Goal: Task Accomplishment & Management: Manage account settings

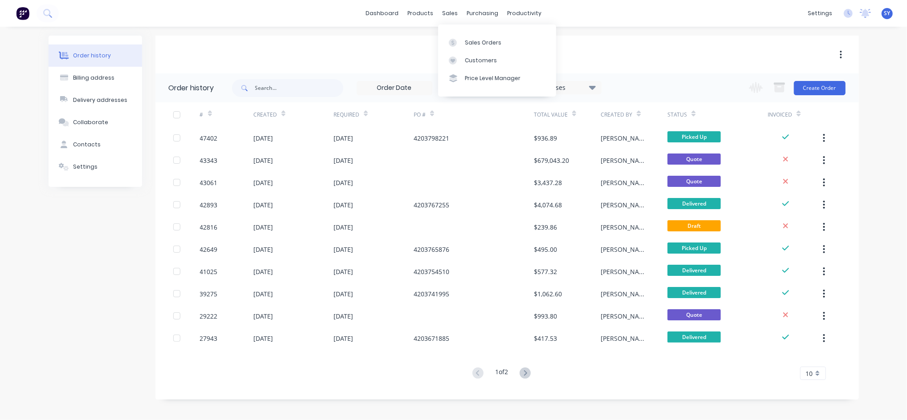
drag, startPoint x: 448, startPoint y: 13, endPoint x: 451, endPoint y: 23, distance: 10.4
click at [448, 13] on div "sales" at bounding box center [450, 13] width 24 height 13
click at [473, 39] on div "Sales Orders" at bounding box center [483, 43] width 37 height 8
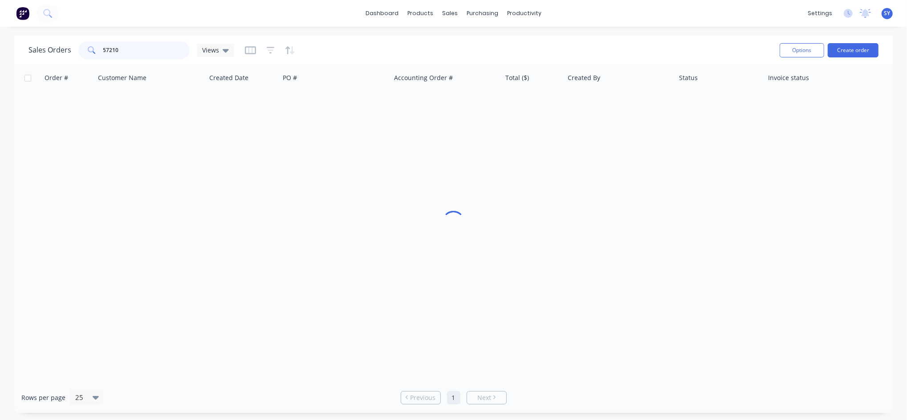
click at [143, 41] on input "57210" at bounding box center [146, 50] width 87 height 18
drag, startPoint x: 144, startPoint y: 41, endPoint x: 81, endPoint y: 15, distance: 68.5
click at [81, 34] on div "dashboard products sales purchasing productivity dashboard products Product Cat…" at bounding box center [453, 210] width 907 height 420
type input "armadale steel"
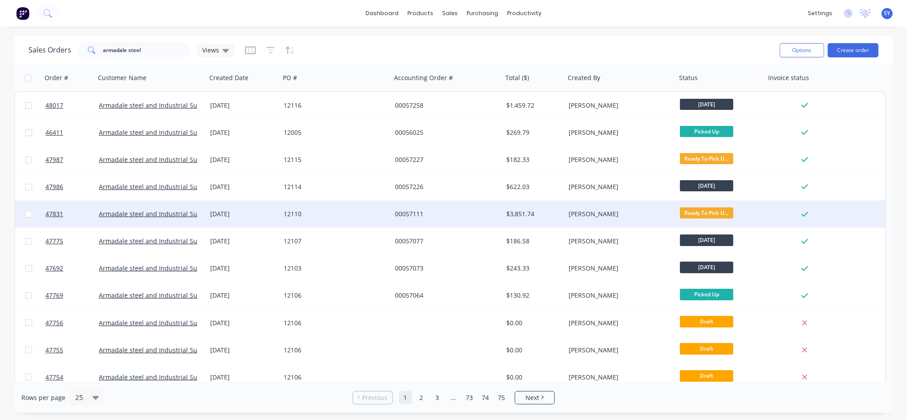
click at [625, 212] on div "[PERSON_NAME]" at bounding box center [618, 214] width 99 height 9
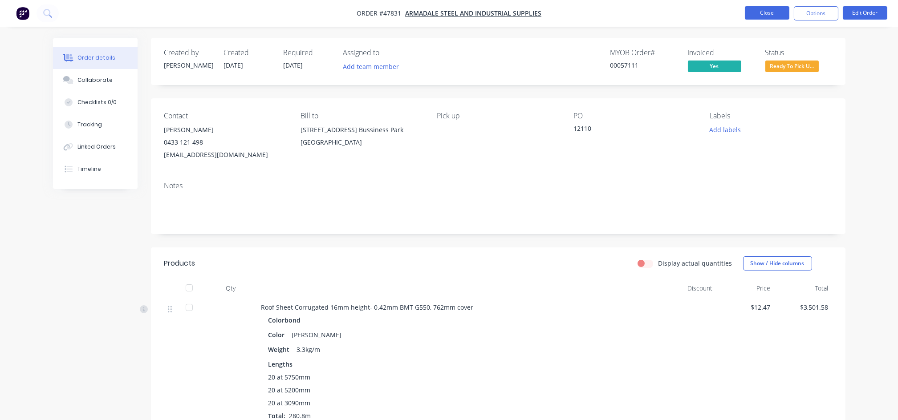
click at [768, 12] on button "Close" at bounding box center [767, 12] width 45 height 13
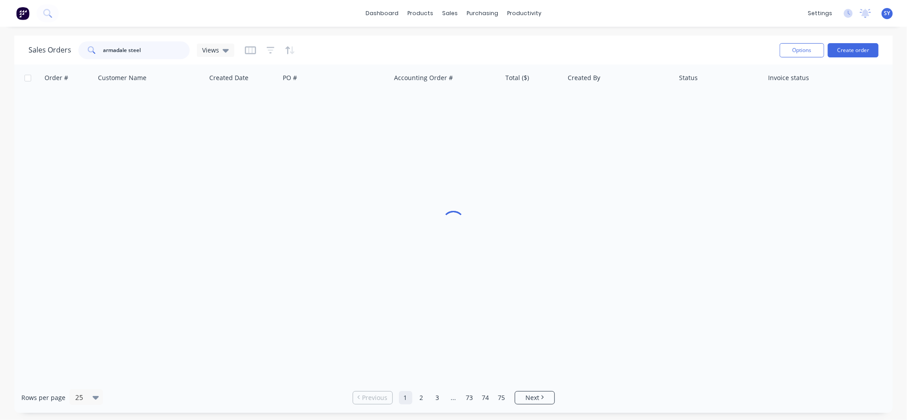
drag, startPoint x: 160, startPoint y: 47, endPoint x: 78, endPoint y: 53, distance: 82.1
click at [78, 53] on div "armadale steel" at bounding box center [133, 50] width 111 height 18
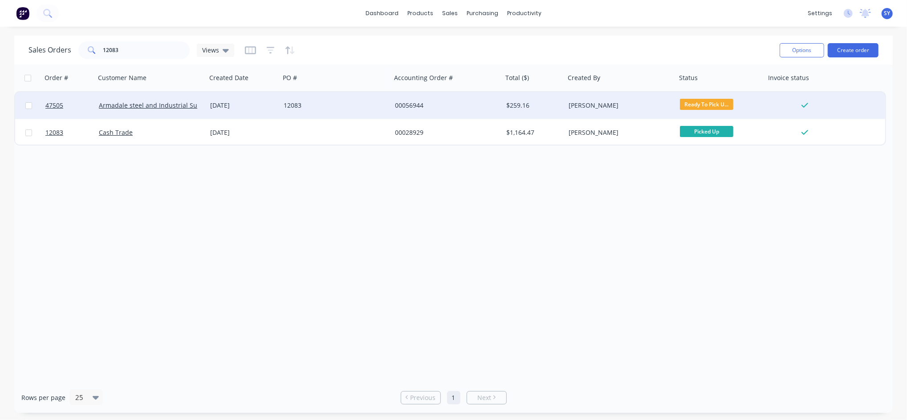
click at [700, 106] on span "Ready To Pick U..." at bounding box center [706, 104] width 53 height 11
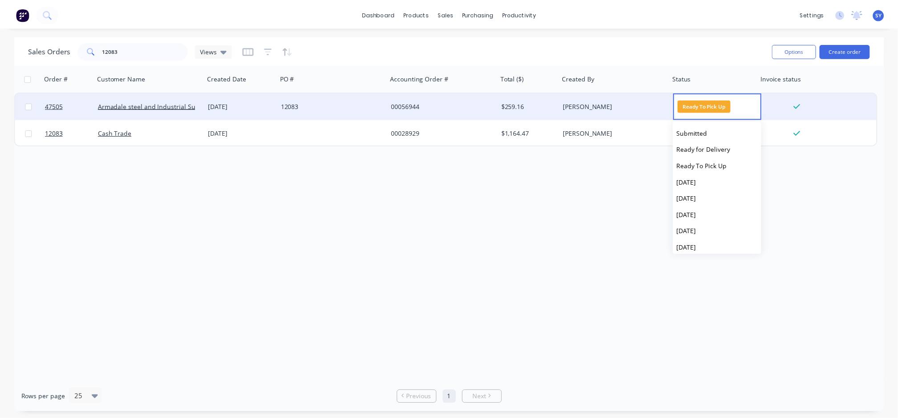
scroll to position [38, 0]
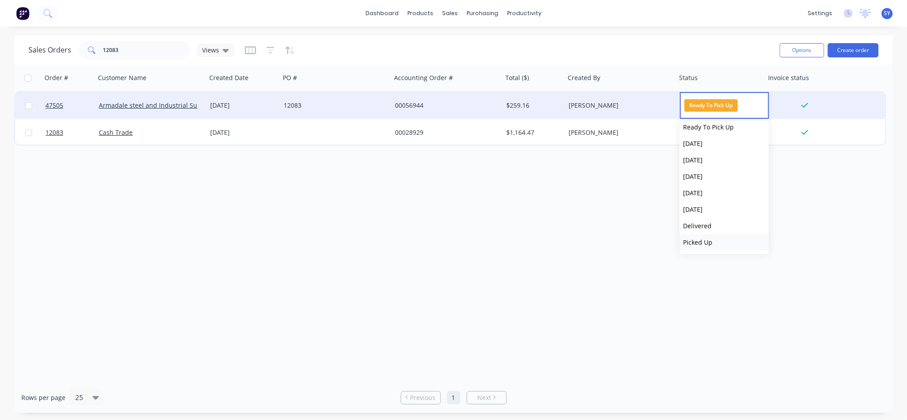
click at [709, 242] on span "Picked Up" at bounding box center [697, 242] width 29 height 8
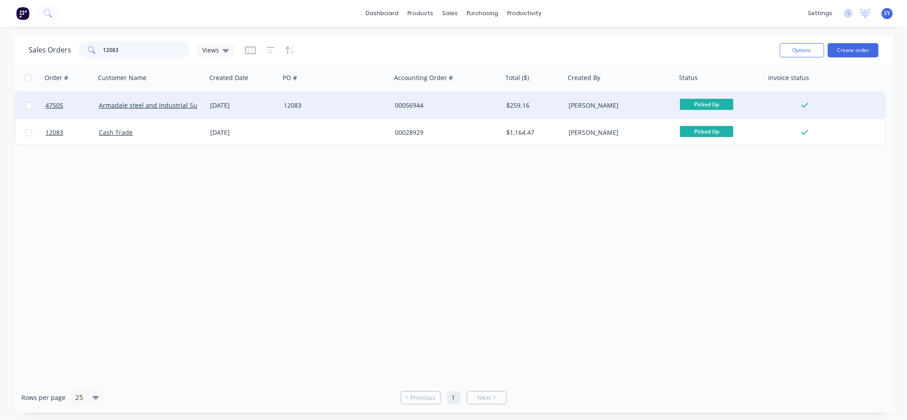
drag, startPoint x: 150, startPoint y: 53, endPoint x: 56, endPoint y: 53, distance: 94.4
click at [56, 53] on div "Sales Orders 12083 Views" at bounding box center [131, 50] width 206 height 18
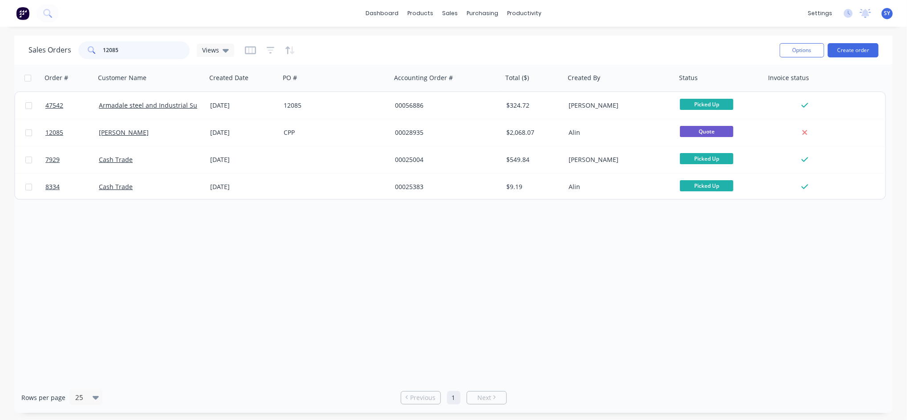
drag, startPoint x: 143, startPoint y: 53, endPoint x: 71, endPoint y: 53, distance: 72.1
click at [71, 53] on div "Sales Orders 12085 Views" at bounding box center [131, 50] width 206 height 18
type input "12106"
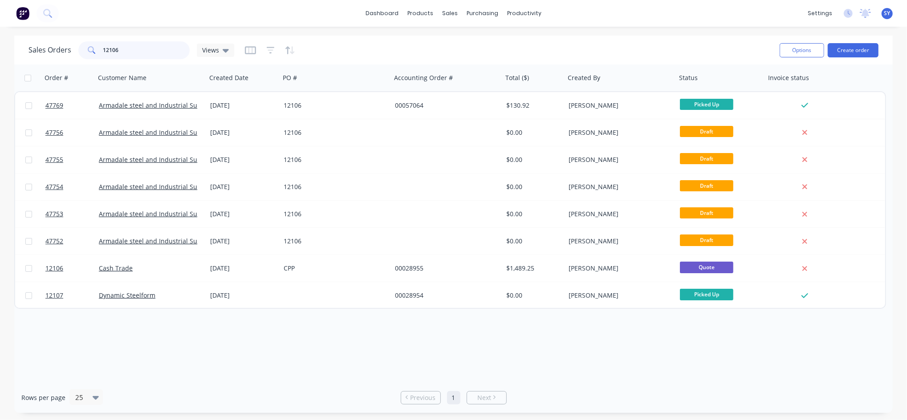
drag, startPoint x: 140, startPoint y: 51, endPoint x: 70, endPoint y: 51, distance: 69.9
click at [70, 51] on div "Sales Orders 12106 Views" at bounding box center [131, 50] width 206 height 18
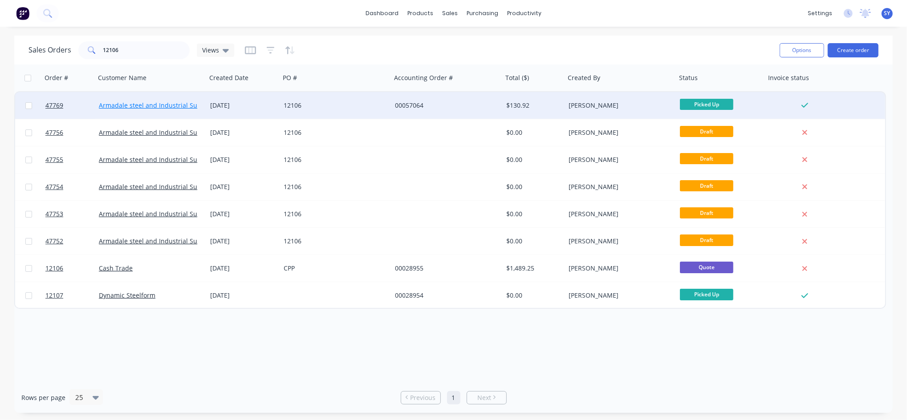
click at [138, 103] on link "Armadale steel and Industrial Supplies" at bounding box center [157, 105] width 117 height 8
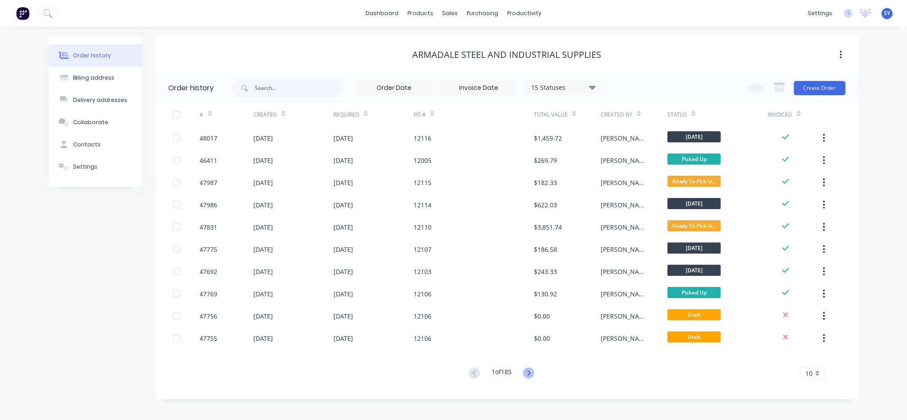
click at [532, 374] on icon at bounding box center [528, 373] width 11 height 11
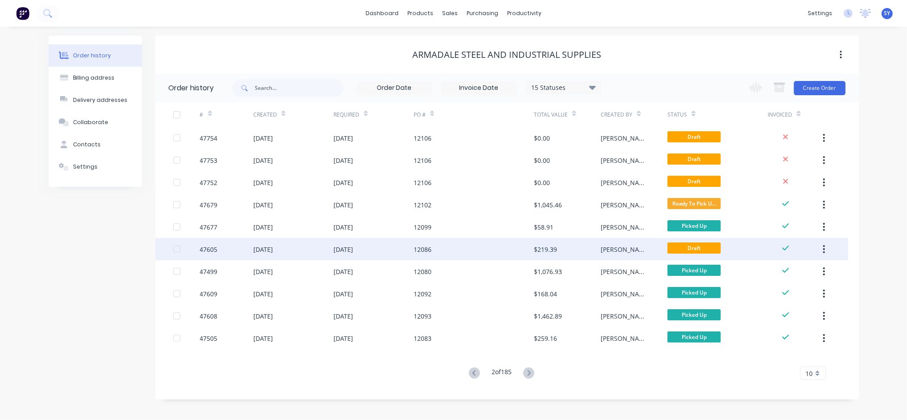
click at [500, 254] on div "12086" at bounding box center [474, 249] width 120 height 22
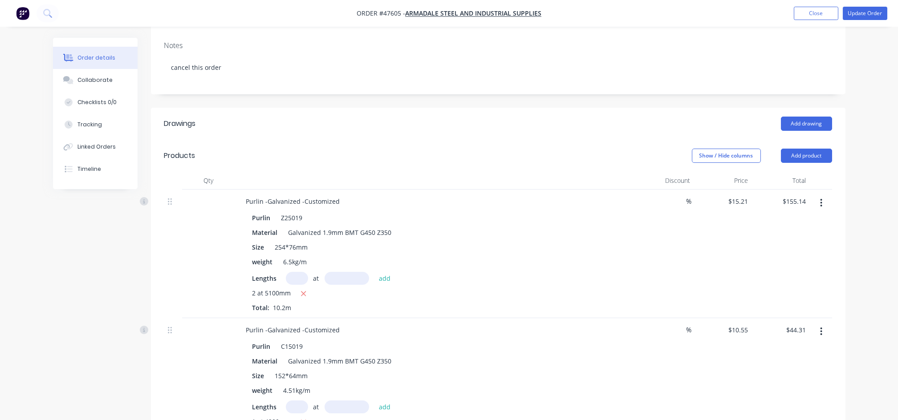
scroll to position [59, 0]
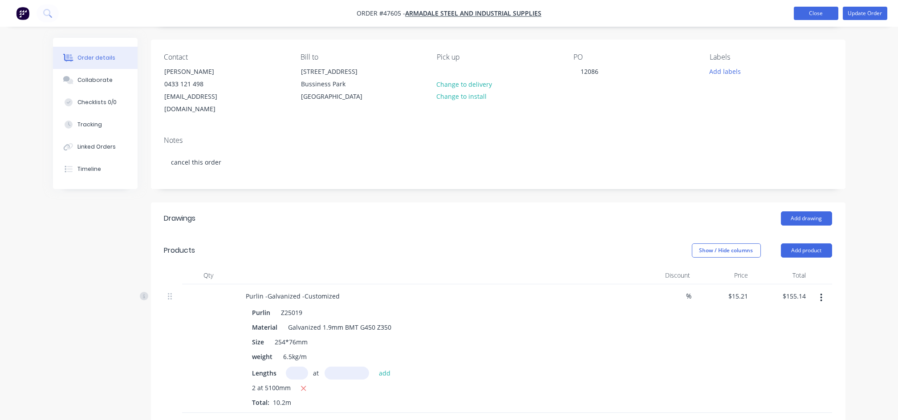
click at [807, 10] on button "Close" at bounding box center [816, 13] width 45 height 13
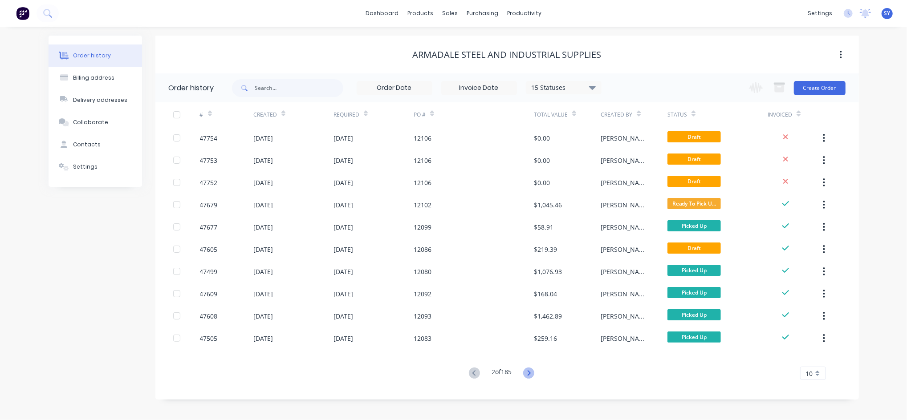
click at [531, 375] on icon at bounding box center [528, 373] width 11 height 11
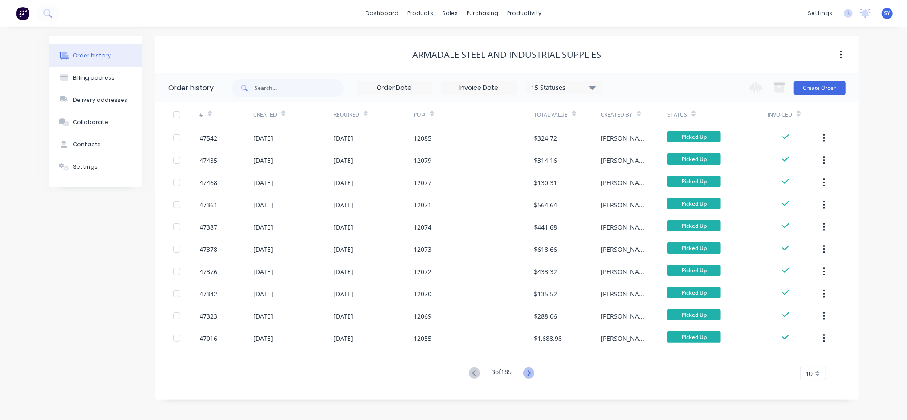
click at [529, 372] on icon at bounding box center [528, 373] width 11 height 11
click at [469, 372] on icon at bounding box center [474, 373] width 11 height 11
click at [471, 372] on icon at bounding box center [474, 373] width 11 height 11
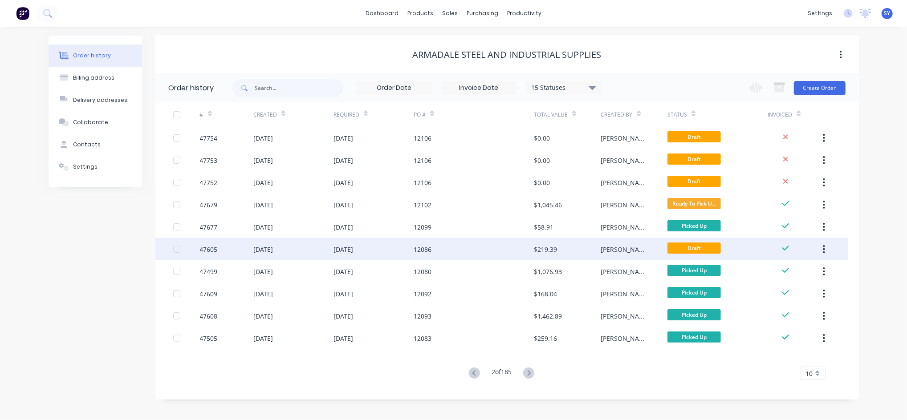
click at [352, 252] on div "[DATE]" at bounding box center [343, 249] width 20 height 9
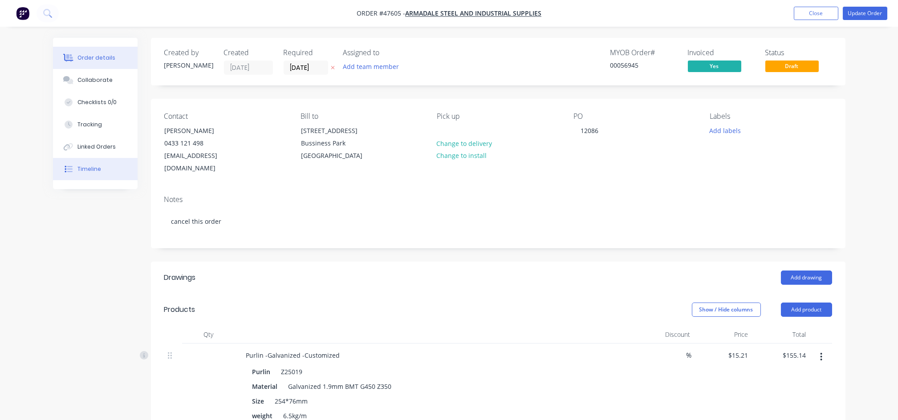
click at [80, 168] on div "Timeline" at bounding box center [89, 169] width 24 height 8
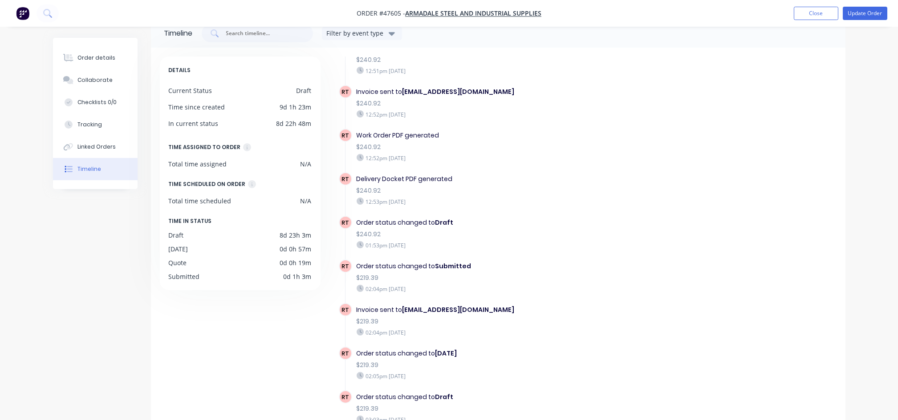
scroll to position [68, 0]
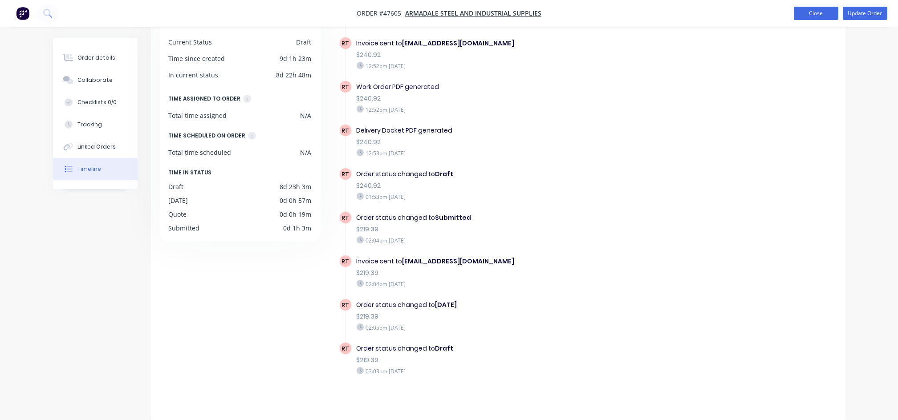
click at [828, 12] on button "Close" at bounding box center [816, 13] width 45 height 13
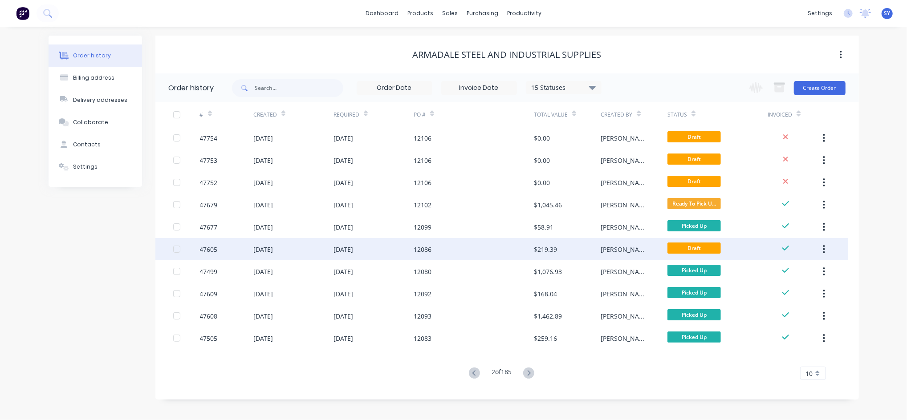
click at [602, 251] on div "[PERSON_NAME]" at bounding box center [625, 249] width 49 height 9
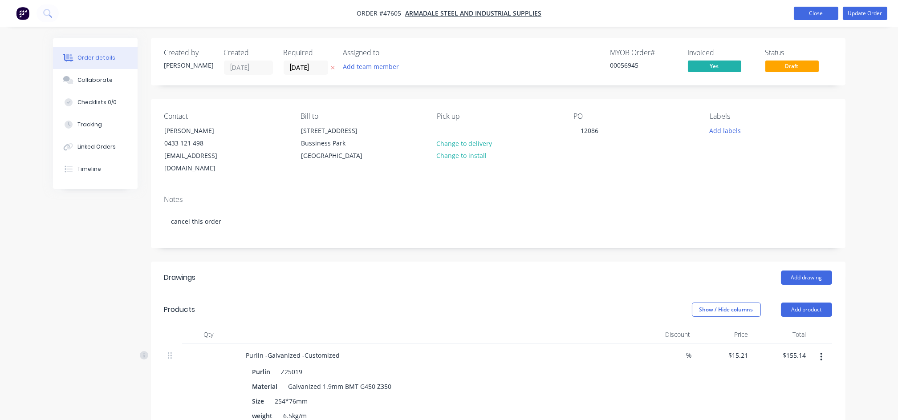
click at [805, 12] on button "Close" at bounding box center [816, 13] width 45 height 13
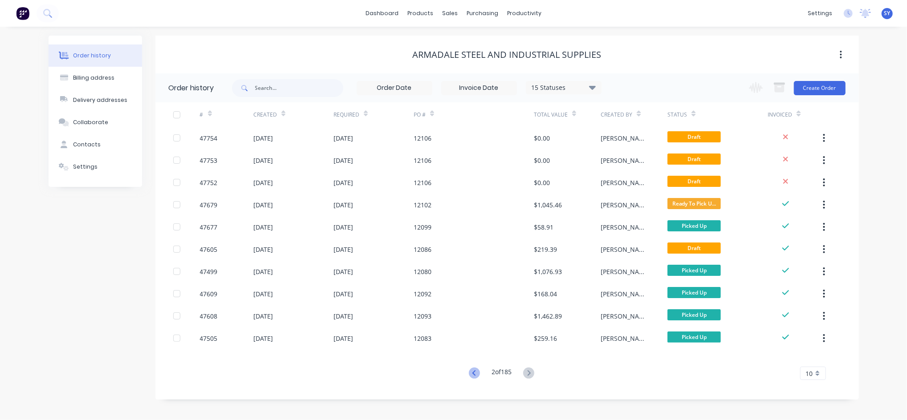
click at [471, 370] on icon at bounding box center [474, 373] width 11 height 11
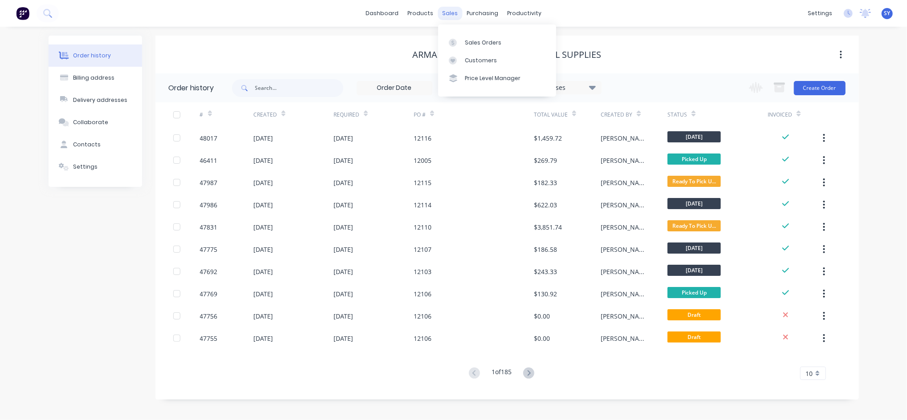
click at [451, 16] on div "sales" at bounding box center [450, 13] width 24 height 13
click at [468, 39] on div "Sales Orders" at bounding box center [483, 43] width 37 height 8
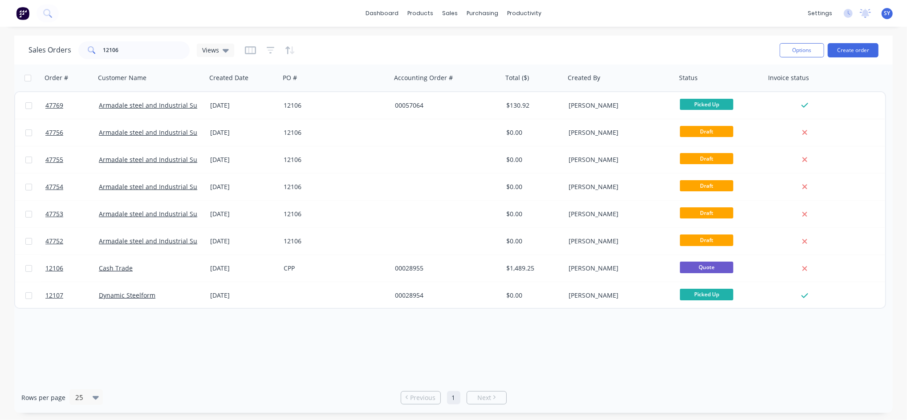
click at [695, 354] on div "Order # Customer Name Created Date PO # Accounting Order # Total ($) Created By…" at bounding box center [453, 224] width 878 height 318
click at [443, 39] on div "Product Catalogue" at bounding box center [459, 43] width 55 height 8
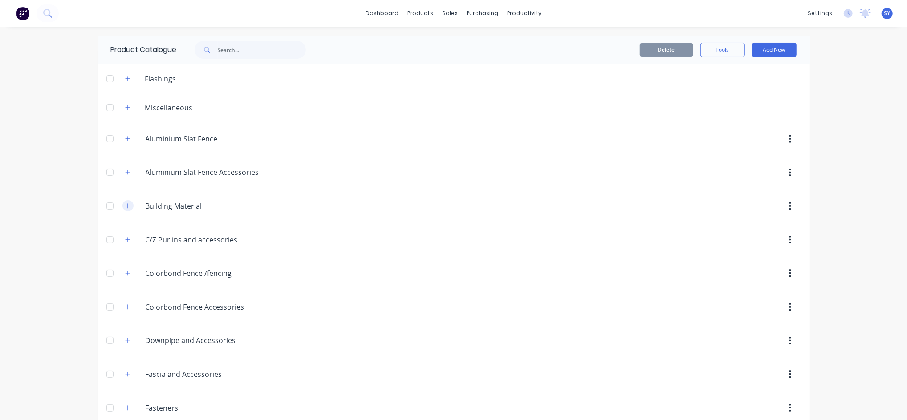
click at [122, 210] on button "button" at bounding box center [127, 205] width 11 height 11
click at [127, 207] on button "button" at bounding box center [127, 205] width 11 height 11
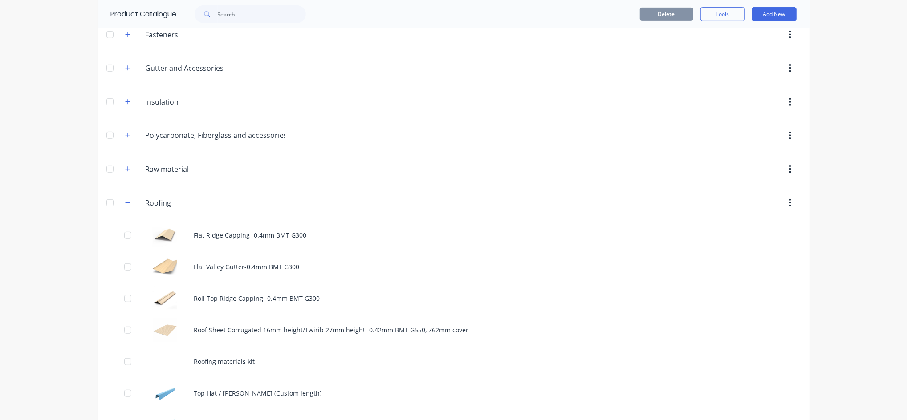
scroll to position [415, 0]
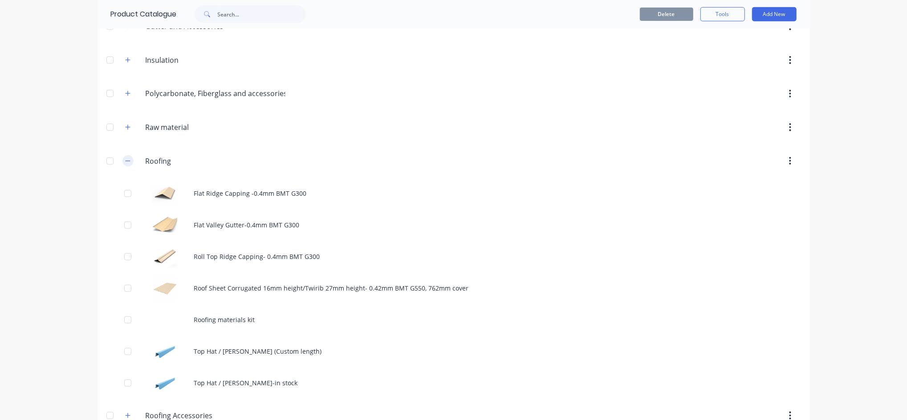
click at [126, 164] on button "button" at bounding box center [127, 160] width 11 height 11
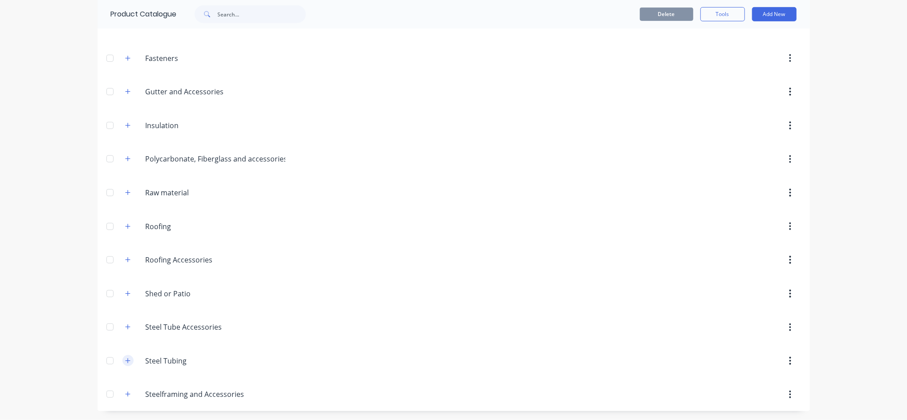
click at [125, 361] on icon "button" at bounding box center [127, 361] width 5 height 6
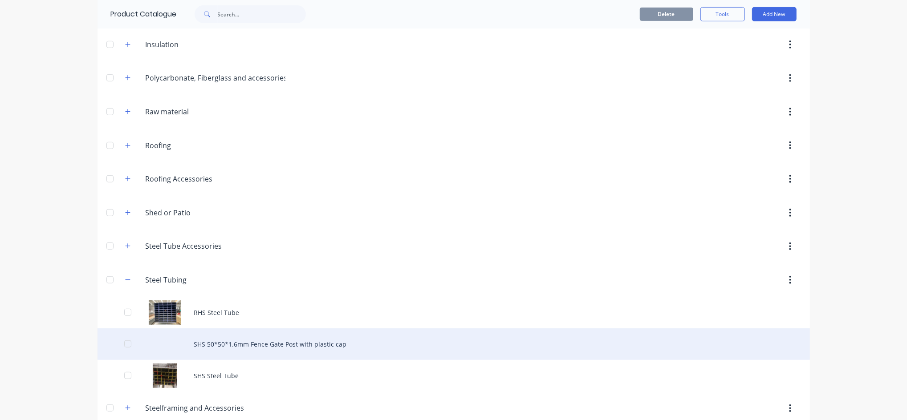
scroll to position [446, 0]
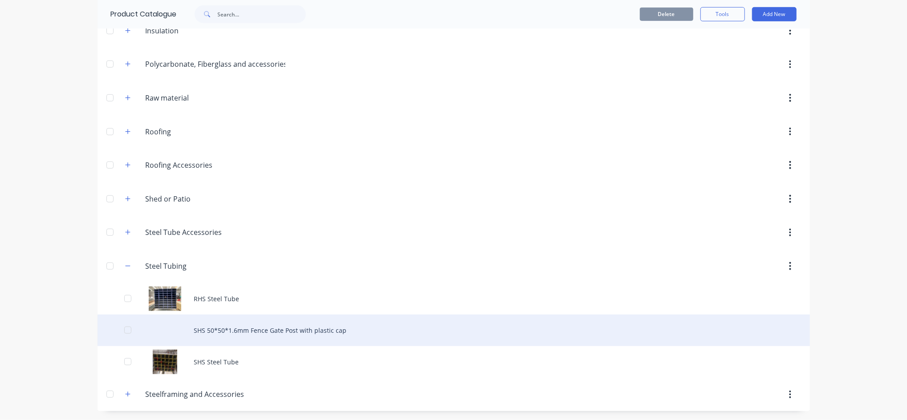
click at [297, 330] on div "SHS 50*50*1.6mm Fence Gate Post with plastic cap" at bounding box center [453, 331] width 712 height 32
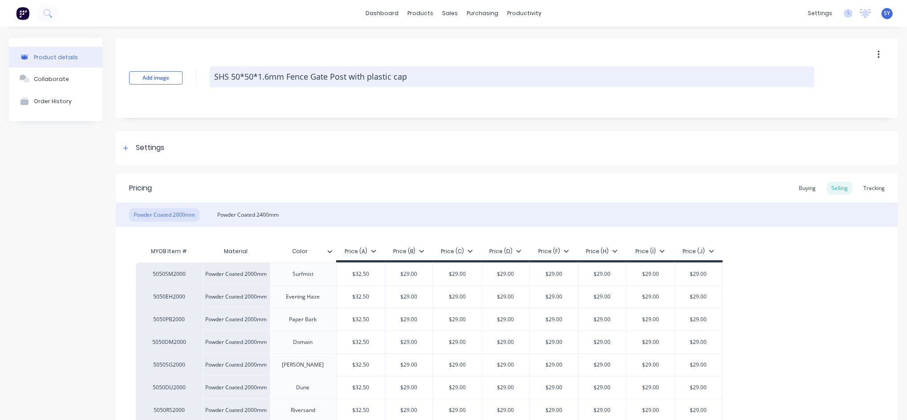
drag, startPoint x: 213, startPoint y: 77, endPoint x: 404, endPoint y: 75, distance: 191.4
click at [404, 75] on textarea "SHS 50*50*1.6mm Fence Gate Post with plastic cap" at bounding box center [512, 76] width 605 height 21
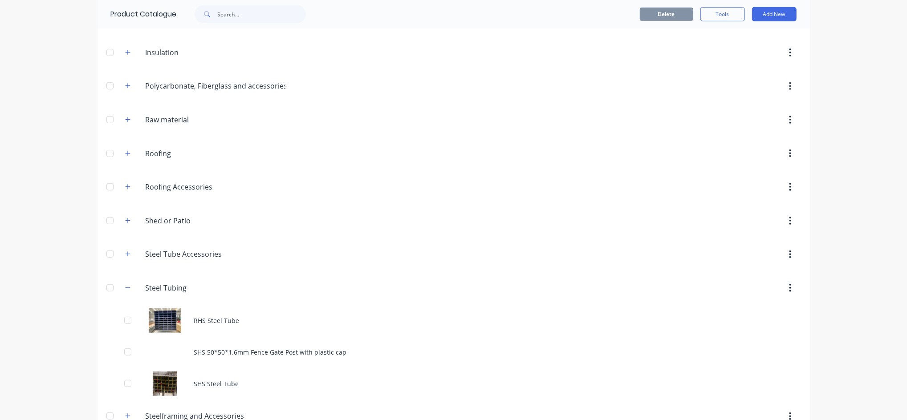
scroll to position [446, 0]
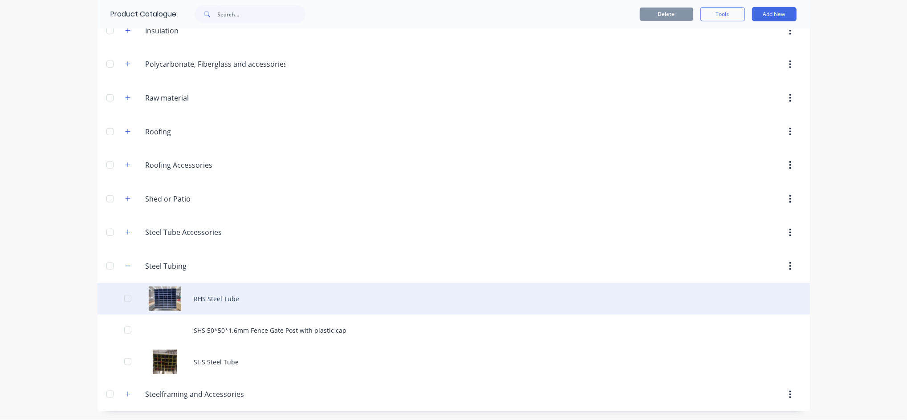
click at [237, 303] on div "RHS Steel Tube" at bounding box center [453, 299] width 712 height 32
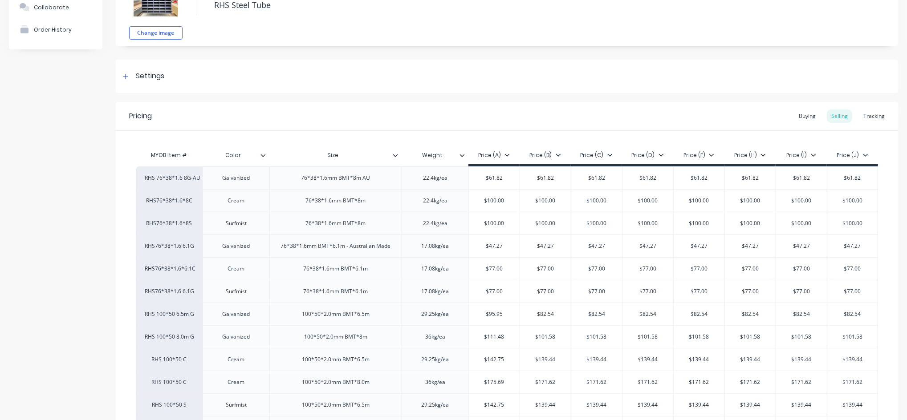
scroll to position [32, 0]
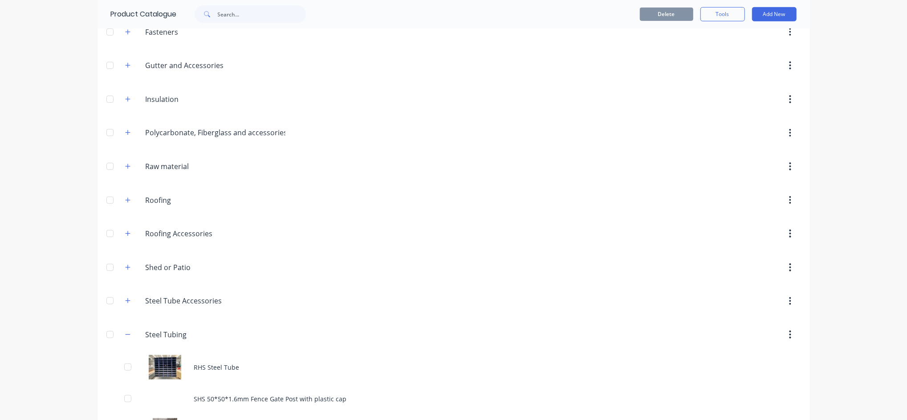
scroll to position [415, 0]
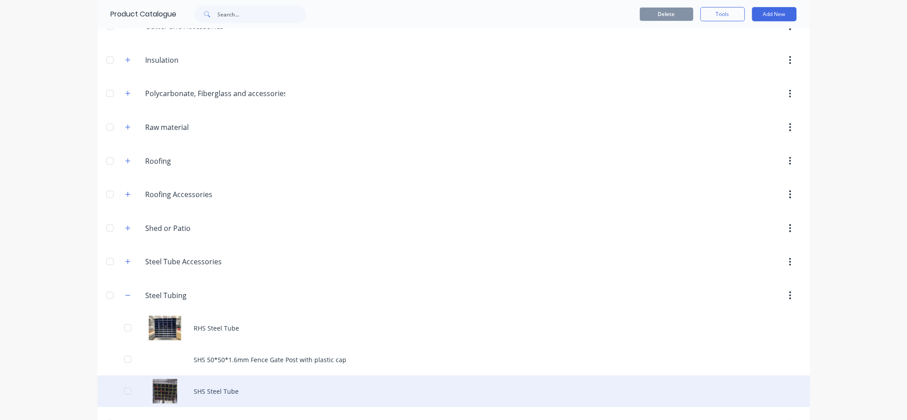
click at [194, 393] on div "SHS Steel Tube" at bounding box center [453, 392] width 712 height 32
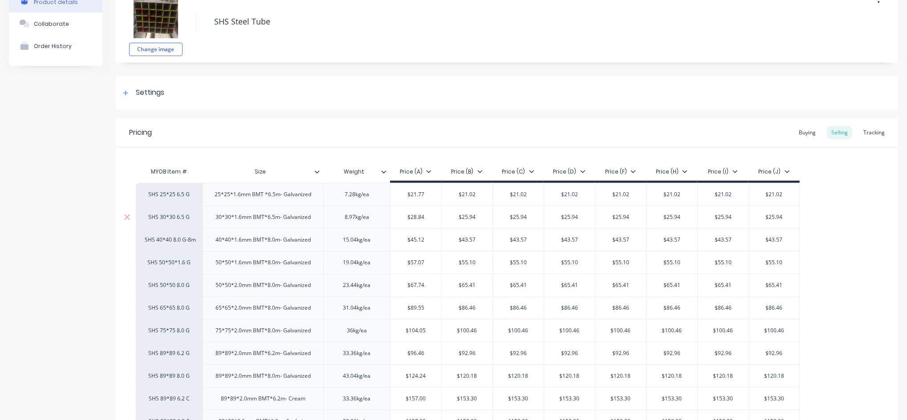
scroll to position [59, 0]
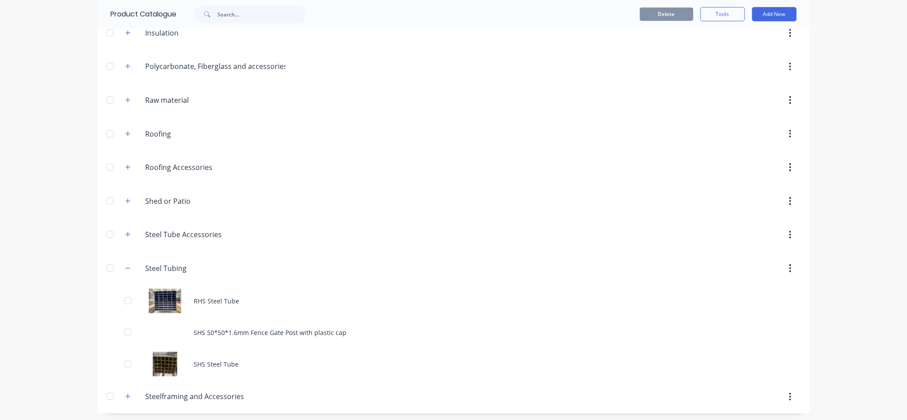
scroll to position [446, 0]
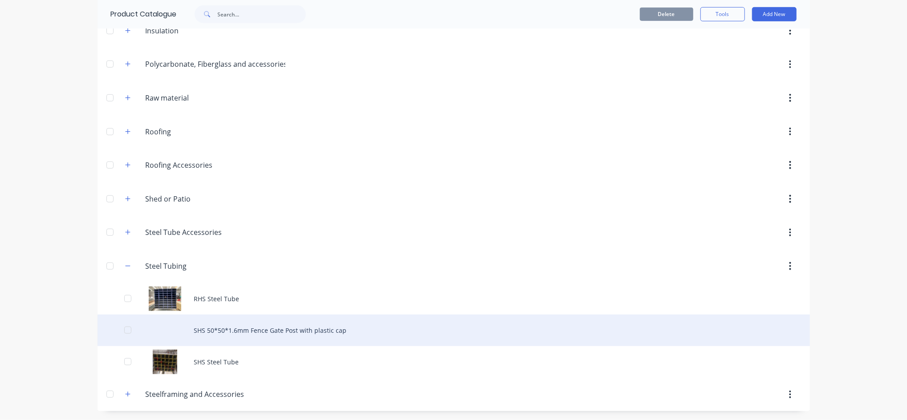
click at [290, 329] on div "SHS 50*50*1.6mm Fence Gate Post with plastic cap" at bounding box center [453, 331] width 712 height 32
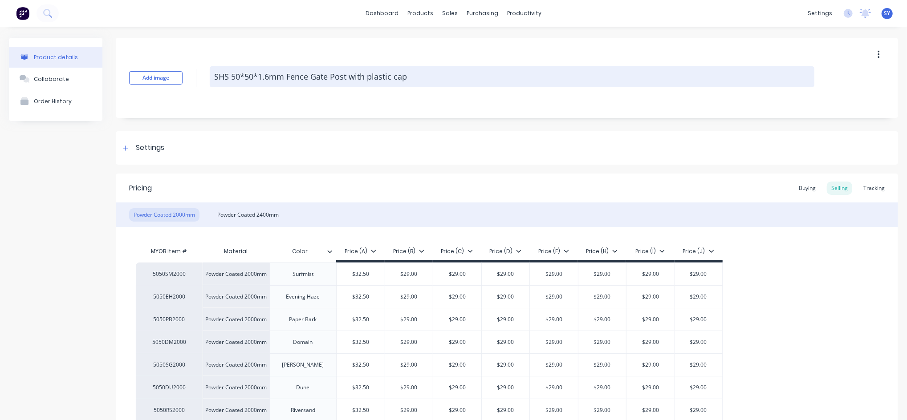
drag, startPoint x: 405, startPoint y: 79, endPoint x: 287, endPoint y: 70, distance: 118.3
click at [287, 70] on textarea "SHS 50*50*1.6mm Fence Gate Post with plastic cap" at bounding box center [512, 76] width 605 height 21
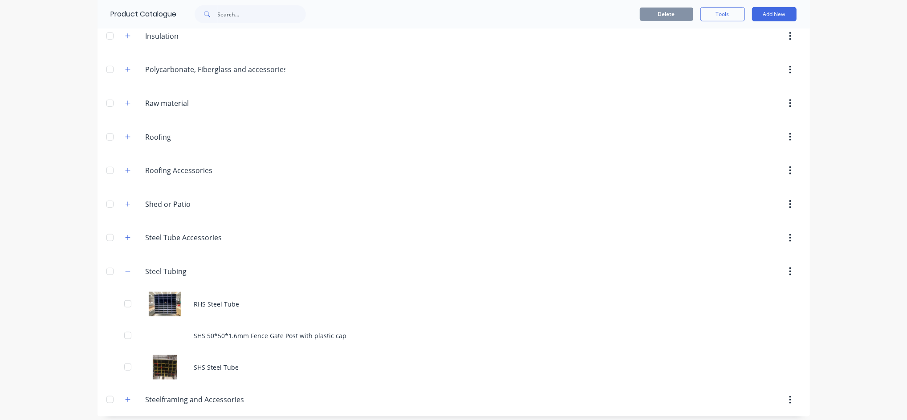
scroll to position [446, 0]
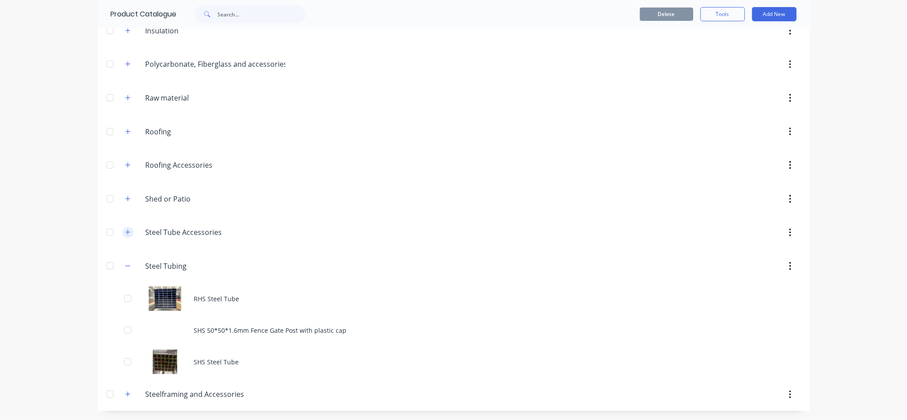
click at [122, 236] on button "button" at bounding box center [127, 232] width 11 height 11
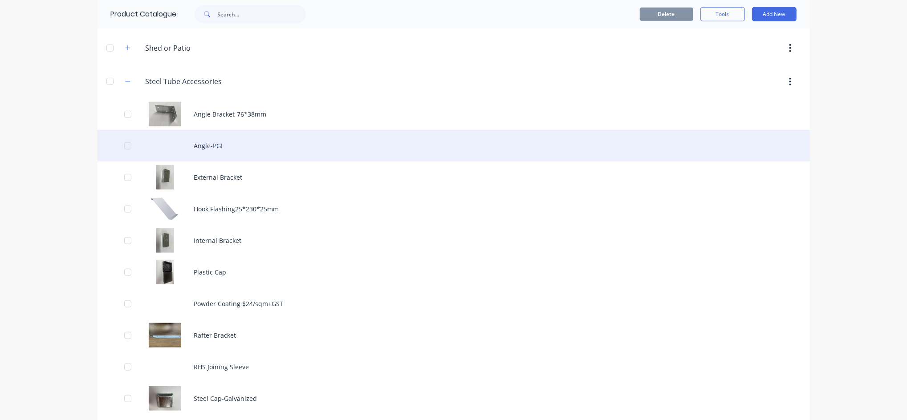
scroll to position [624, 0]
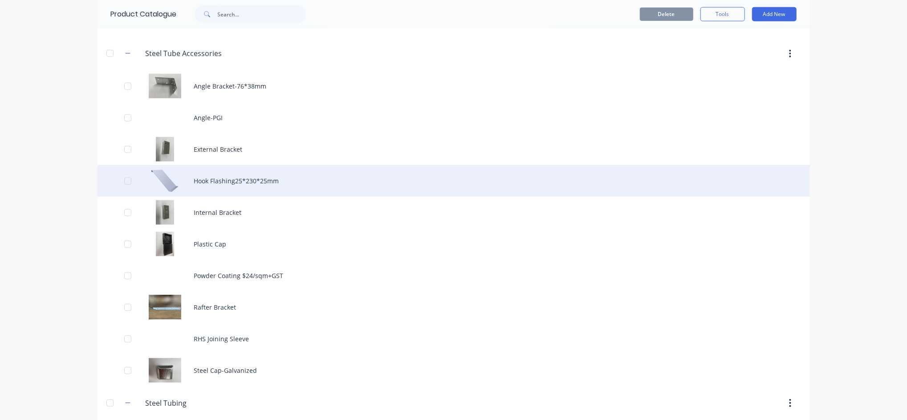
click at [168, 186] on div "Hook Flashing25*230*25mm" at bounding box center [453, 181] width 712 height 32
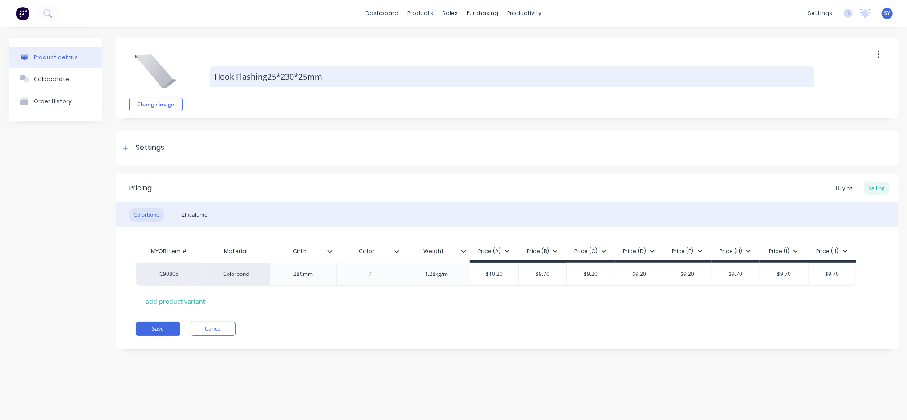
drag, startPoint x: 321, startPoint y: 77, endPoint x: 212, endPoint y: 74, distance: 108.7
click at [212, 74] on textarea "Hook Flashing25*230*25mm" at bounding box center [512, 76] width 605 height 21
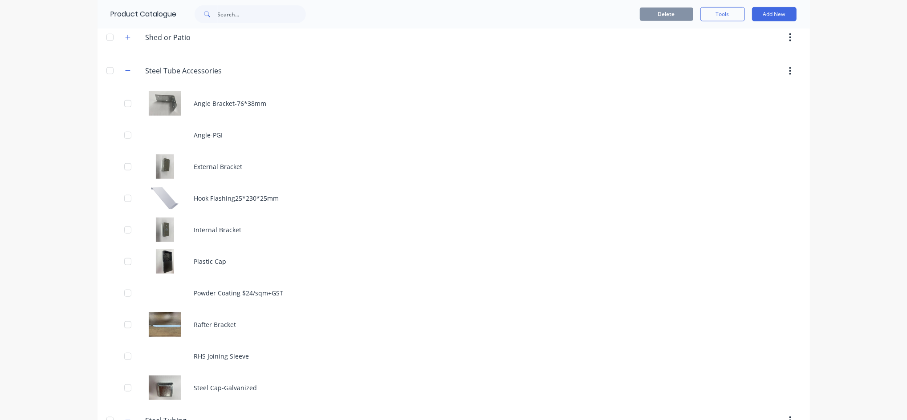
scroll to position [584, 0]
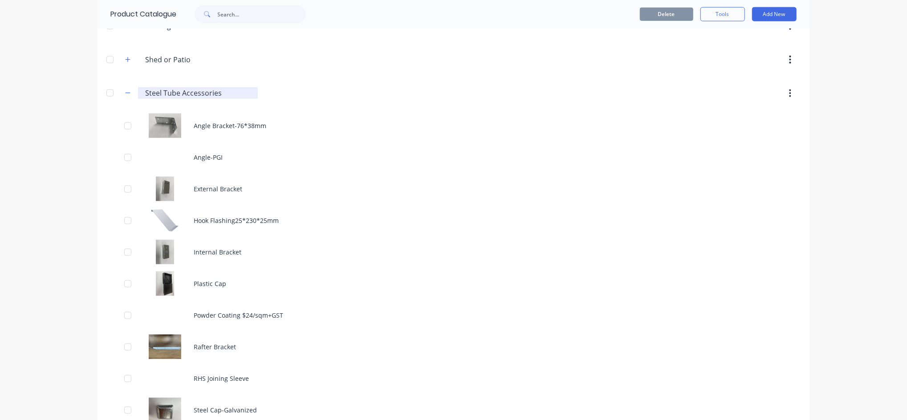
drag, startPoint x: 223, startPoint y: 93, endPoint x: 141, endPoint y: 91, distance: 82.4
click at [146, 91] on input "Steel Tube Accessories" at bounding box center [199, 93] width 106 height 11
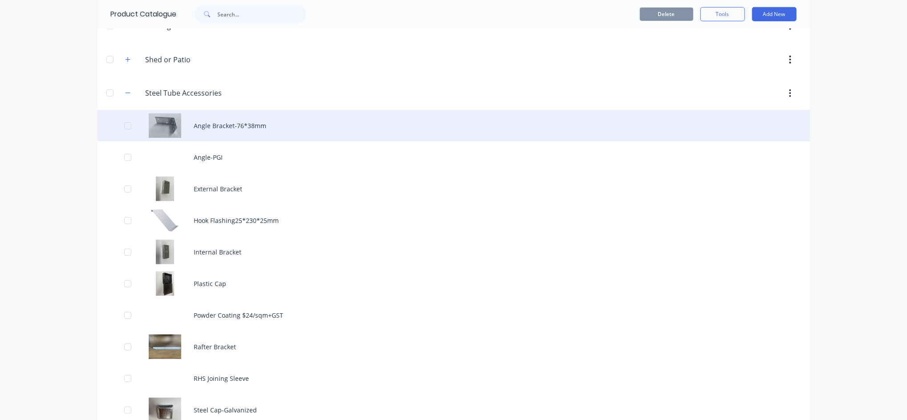
click at [208, 133] on div "Angle Bracket-76*38mm" at bounding box center [453, 126] width 712 height 32
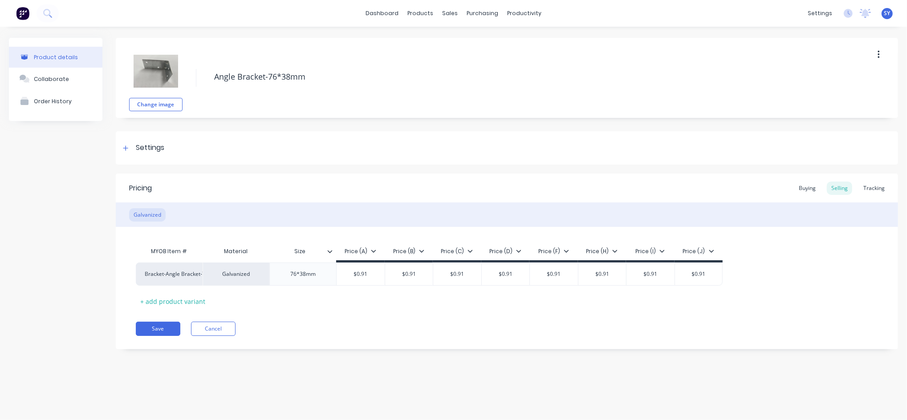
click at [152, 78] on img at bounding box center [156, 71] width 45 height 45
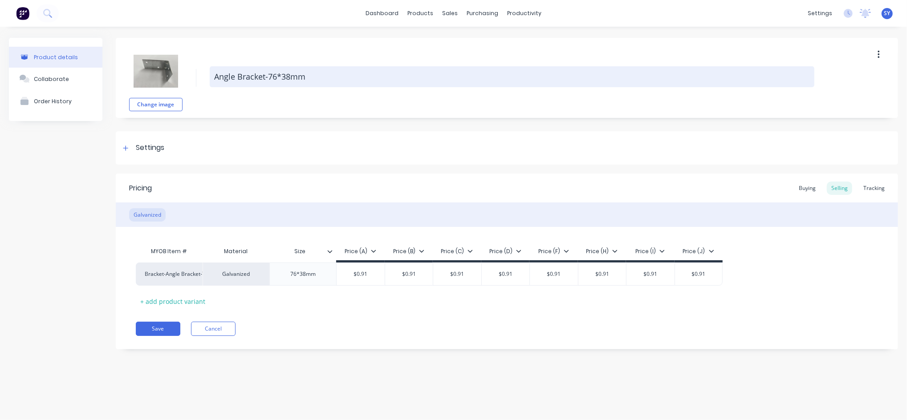
drag, startPoint x: 317, startPoint y: 83, endPoint x: 212, endPoint y: 79, distance: 105.6
click at [212, 79] on textarea "Angle Bracket-76*38mm" at bounding box center [512, 76] width 605 height 21
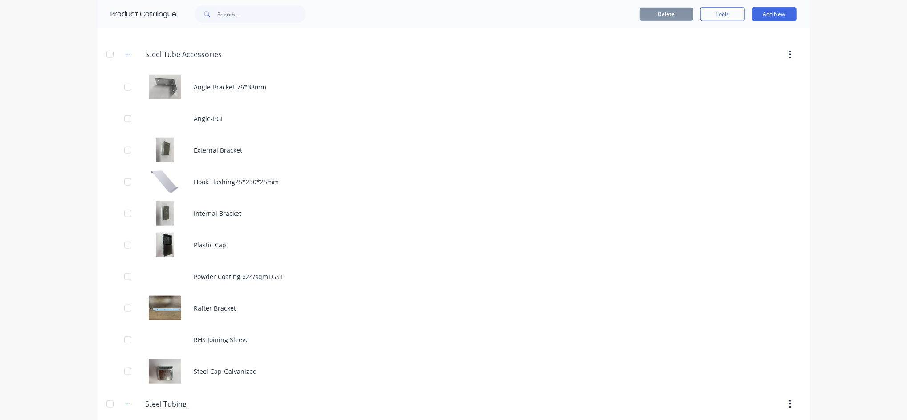
scroll to position [653, 0]
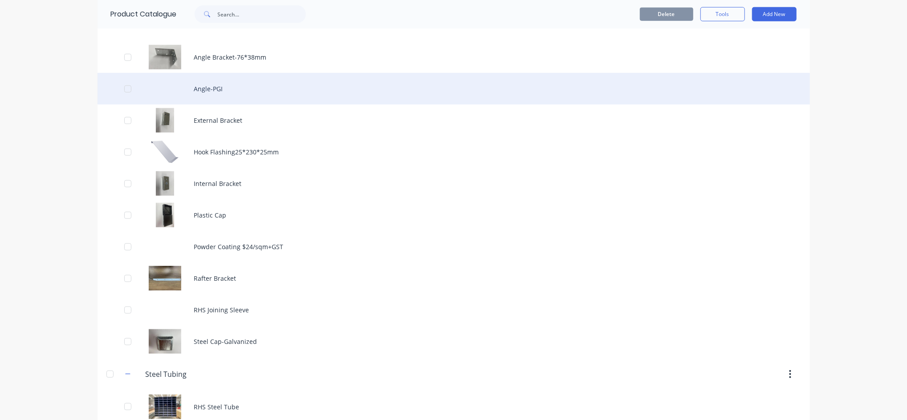
click at [207, 88] on div "Angle-PGI" at bounding box center [453, 89] width 712 height 32
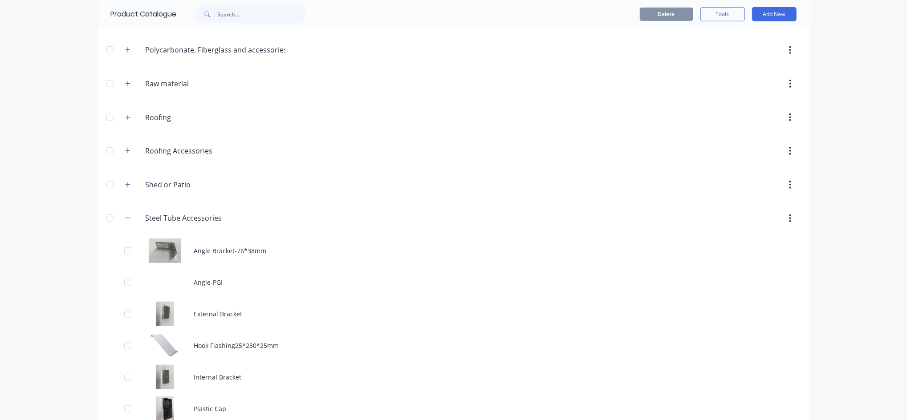
scroll to position [534, 0]
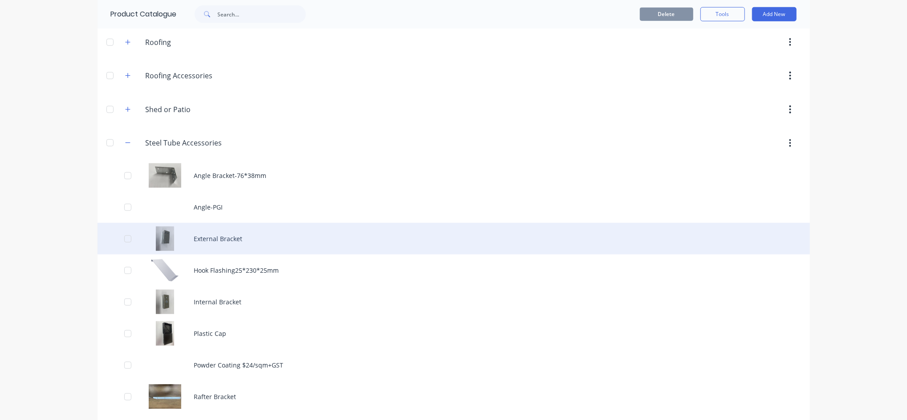
click at [212, 238] on div "External Bracket" at bounding box center [453, 239] width 712 height 32
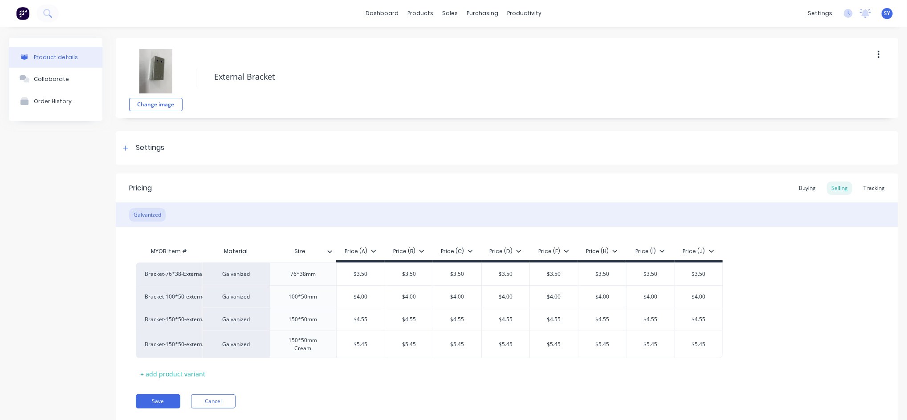
click at [161, 80] on img at bounding box center [156, 71] width 45 height 45
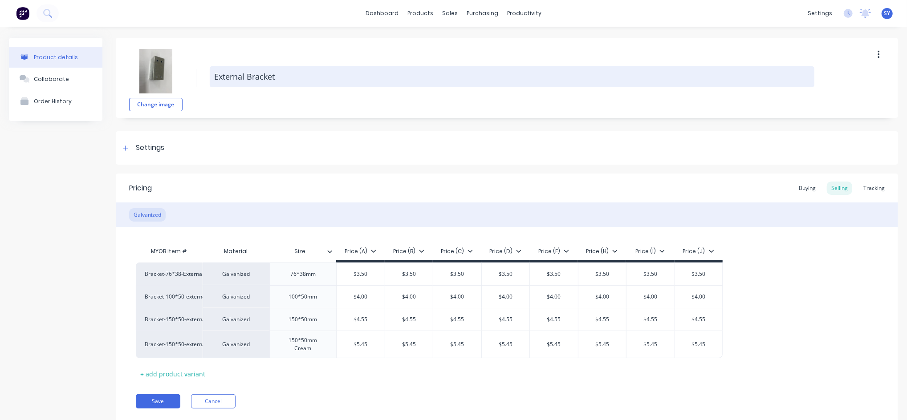
drag, startPoint x: 276, startPoint y: 77, endPoint x: 217, endPoint y: 73, distance: 58.9
click at [217, 73] on textarea "External Bracket" at bounding box center [512, 76] width 605 height 21
click at [247, 74] on textarea "External Bracket" at bounding box center [512, 76] width 605 height 21
drag, startPoint x: 280, startPoint y: 76, endPoint x: 211, endPoint y: 77, distance: 68.1
click at [211, 77] on textarea "External Bracket" at bounding box center [512, 76] width 605 height 21
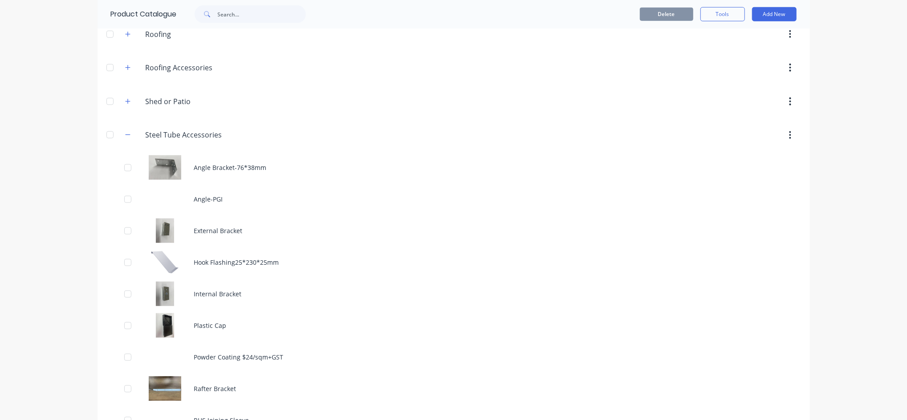
scroll to position [593, 0]
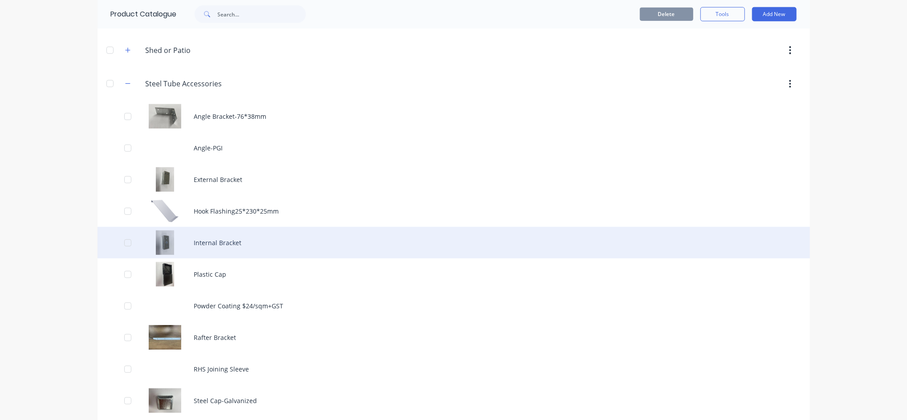
click at [195, 244] on div "Internal Bracket" at bounding box center [453, 243] width 712 height 32
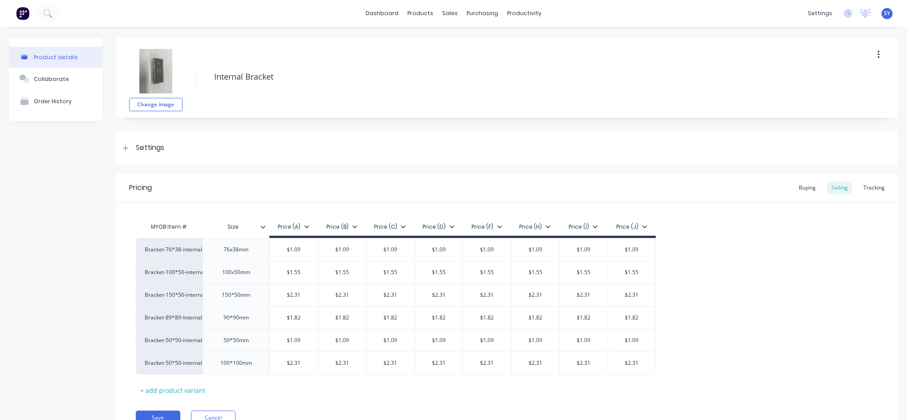
click at [146, 73] on img at bounding box center [156, 71] width 45 height 45
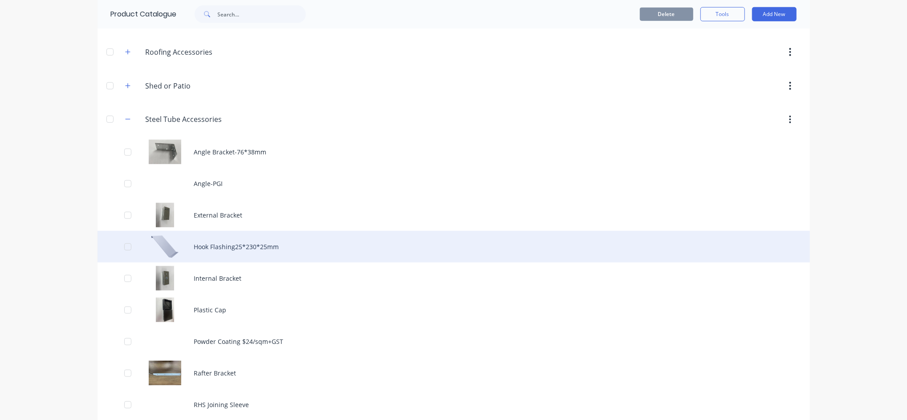
scroll to position [653, 0]
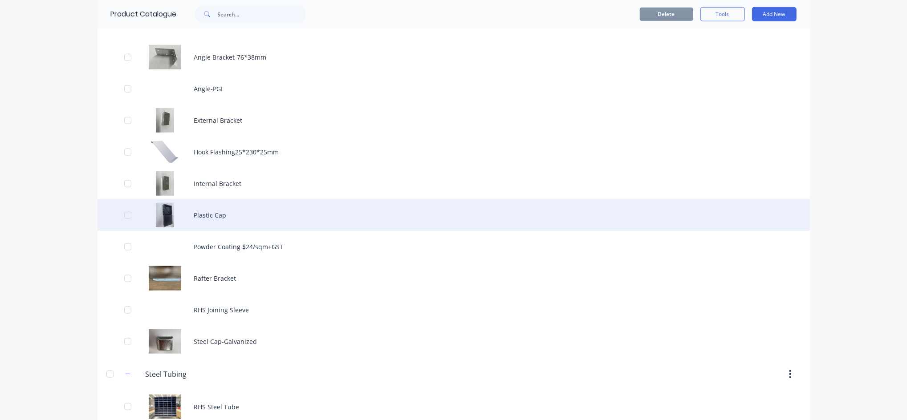
click at [209, 217] on div "Plastic Cap" at bounding box center [453, 215] width 712 height 32
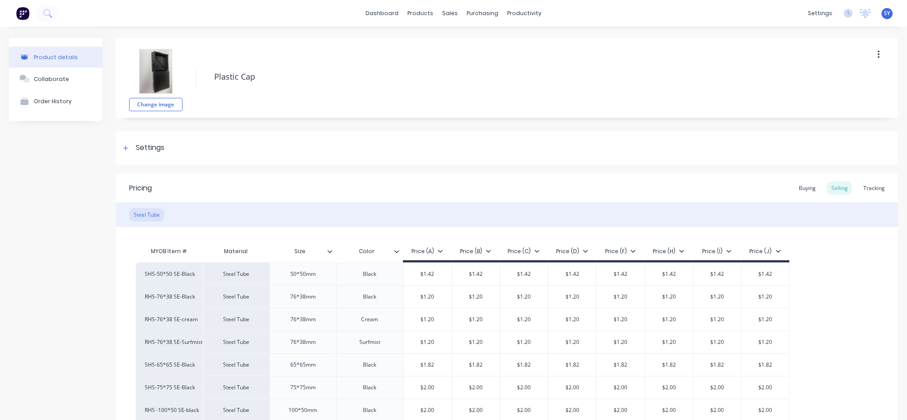
type textarea "x"
click at [158, 80] on img at bounding box center [156, 71] width 45 height 45
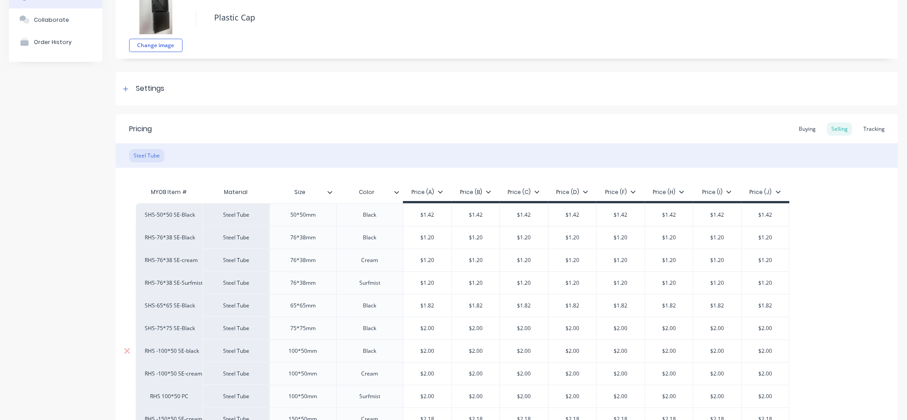
scroll to position [237, 0]
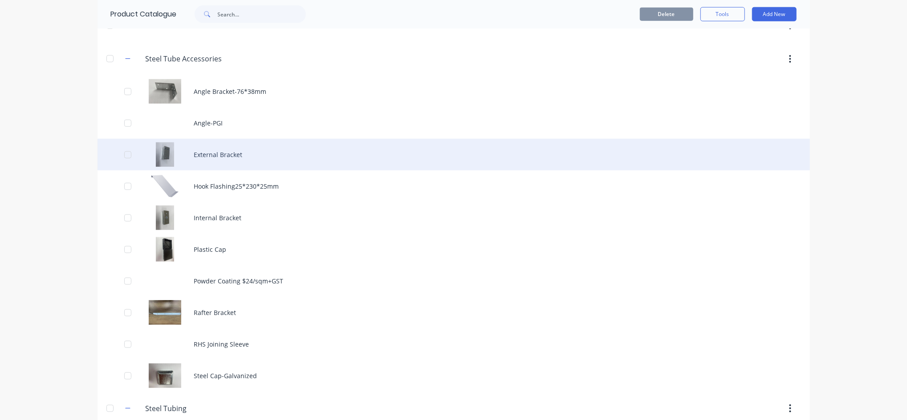
scroll to position [762, 0]
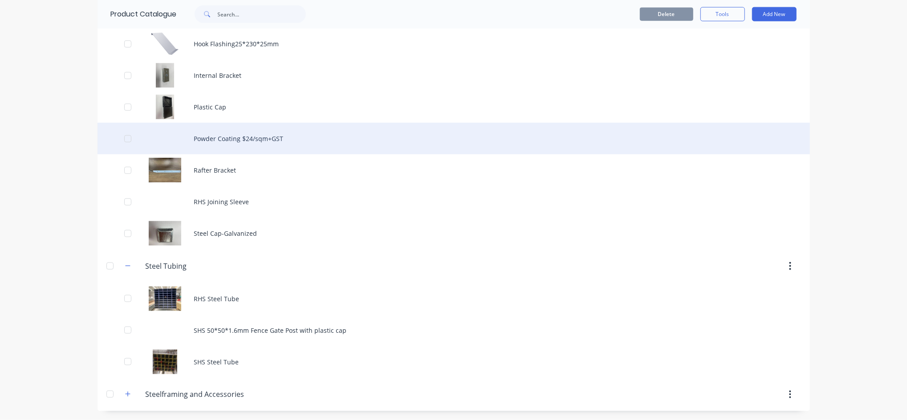
click at [256, 141] on div "Powder Coating $24/sqm+GST" at bounding box center [453, 139] width 712 height 32
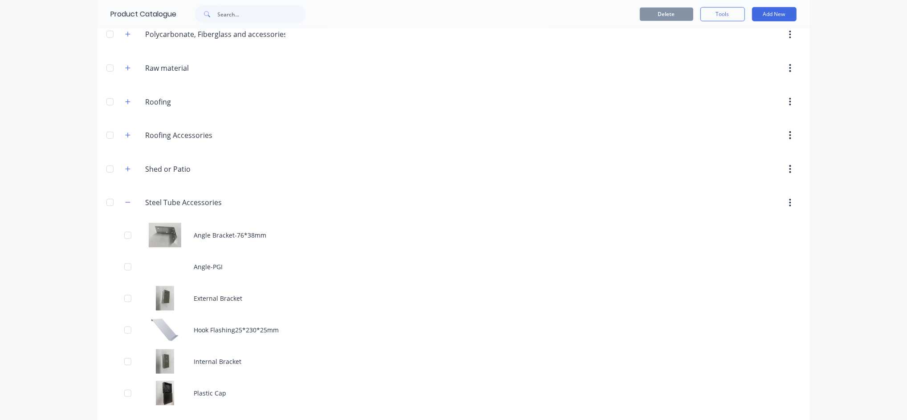
scroll to position [712, 0]
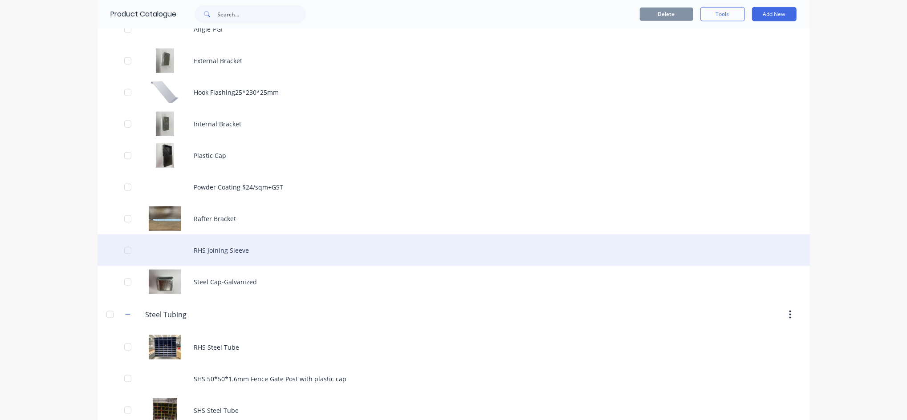
click at [219, 250] on div "RHS Joining Sleeve" at bounding box center [453, 251] width 712 height 32
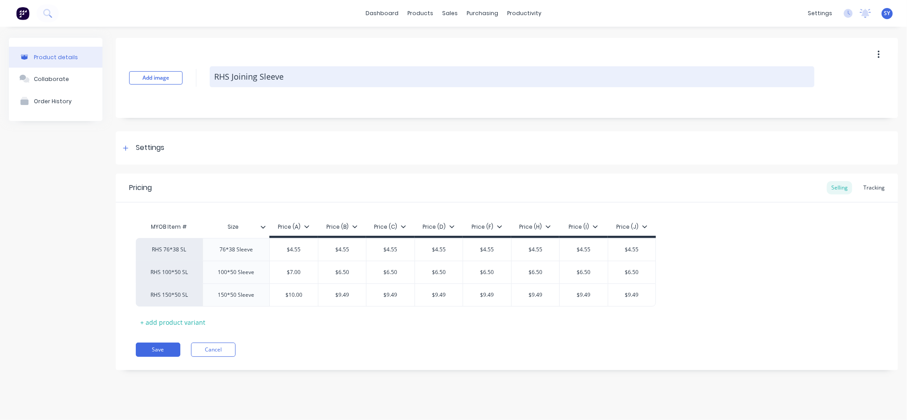
drag, startPoint x: 215, startPoint y: 75, endPoint x: 283, endPoint y: 78, distance: 68.2
click at [283, 78] on textarea "RHS Joining Sleeve" at bounding box center [512, 76] width 605 height 21
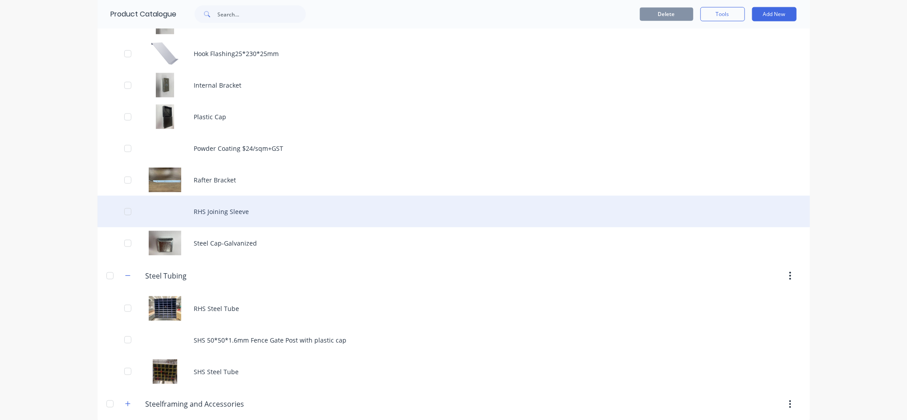
scroll to position [762, 0]
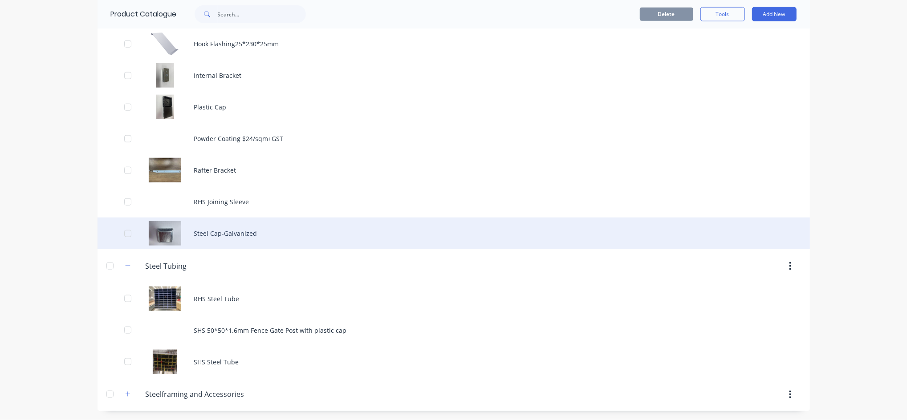
click at [207, 236] on div "Steel Cap-Galvanized" at bounding box center [453, 234] width 712 height 32
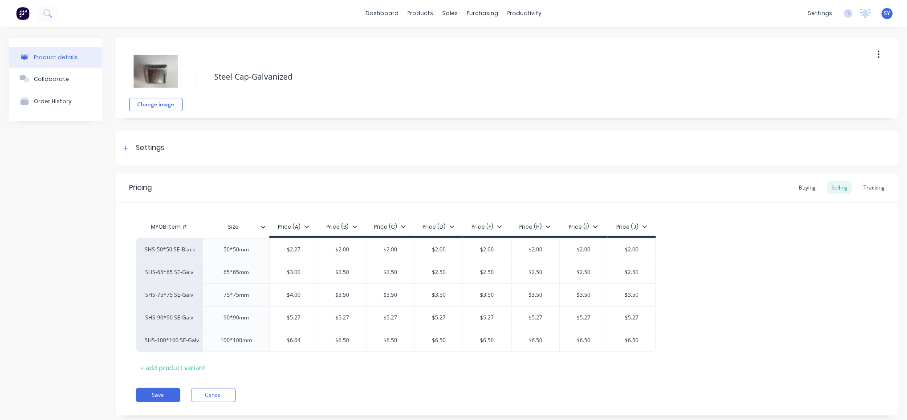
click at [162, 81] on img at bounding box center [156, 71] width 45 height 45
click at [165, 74] on img at bounding box center [156, 71] width 45 height 45
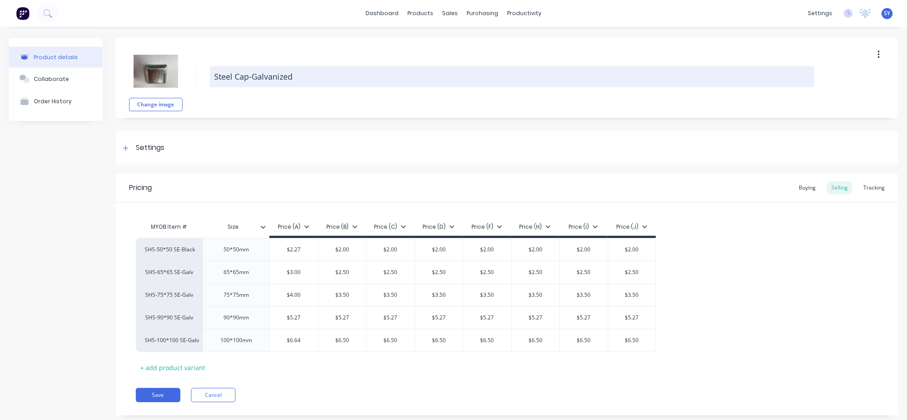
drag, startPoint x: 294, startPoint y: 76, endPoint x: 215, endPoint y: 77, distance: 78.8
click at [215, 77] on textarea "Steel Cap-Galvanized" at bounding box center [512, 76] width 605 height 21
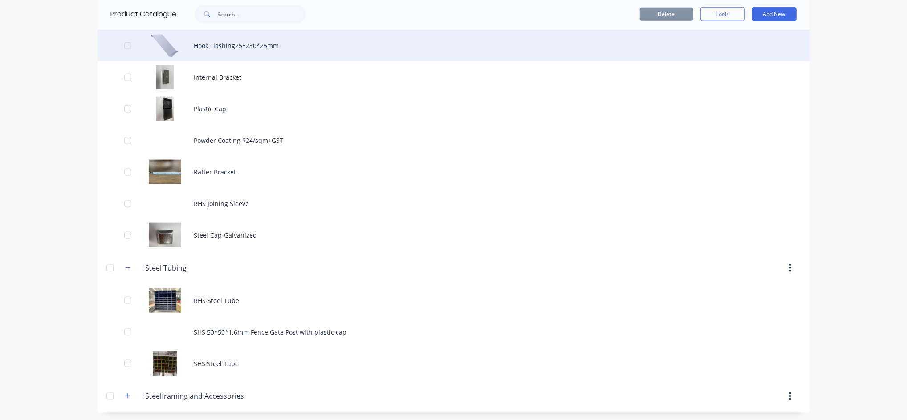
scroll to position [762, 0]
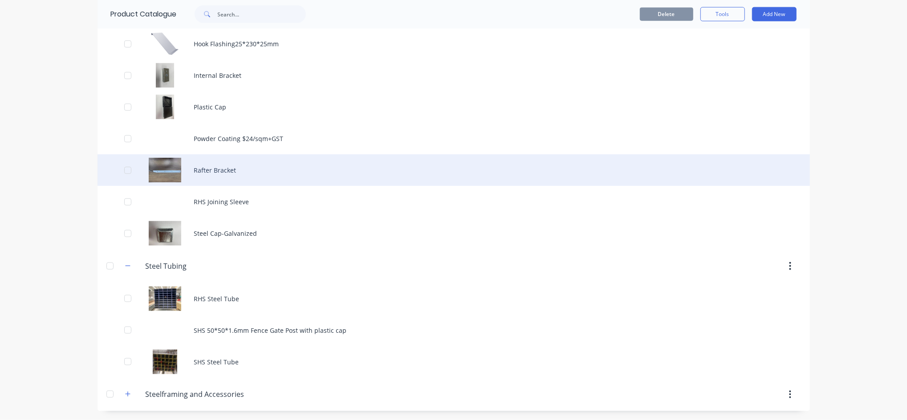
click at [204, 173] on div "Rafter Bracket" at bounding box center [453, 170] width 712 height 32
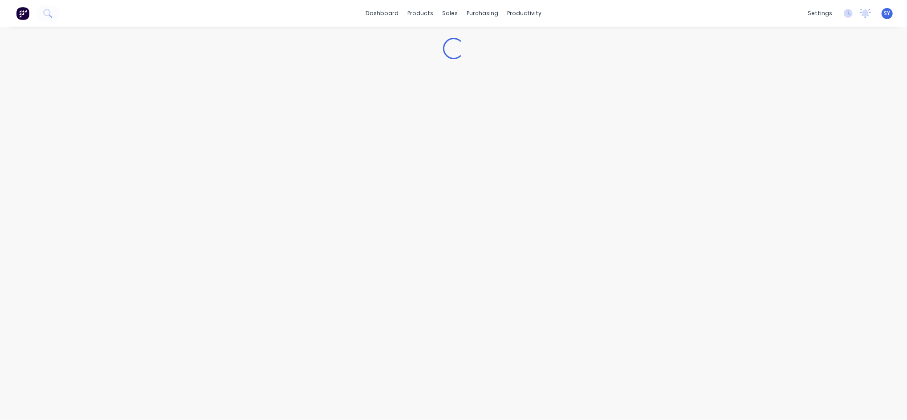
click at [204, 173] on div "Loading..." at bounding box center [453, 215] width 907 height 376
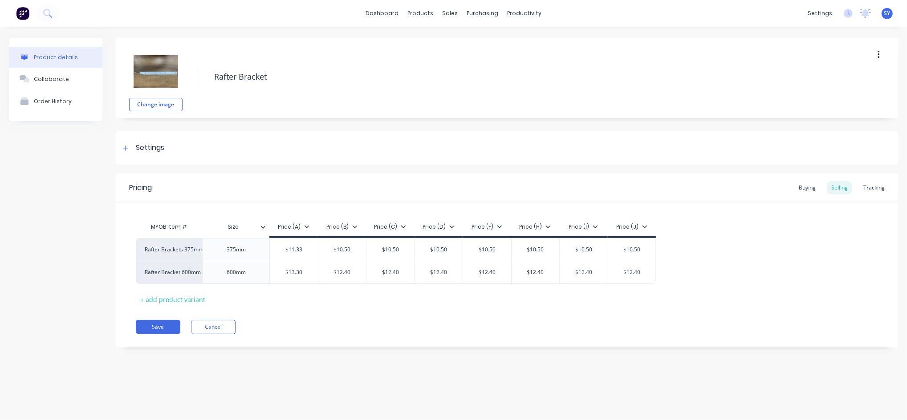
drag, startPoint x: 204, startPoint y: 174, endPoint x: 174, endPoint y: 77, distance: 100.8
click at [174, 79] on img at bounding box center [156, 71] width 45 height 45
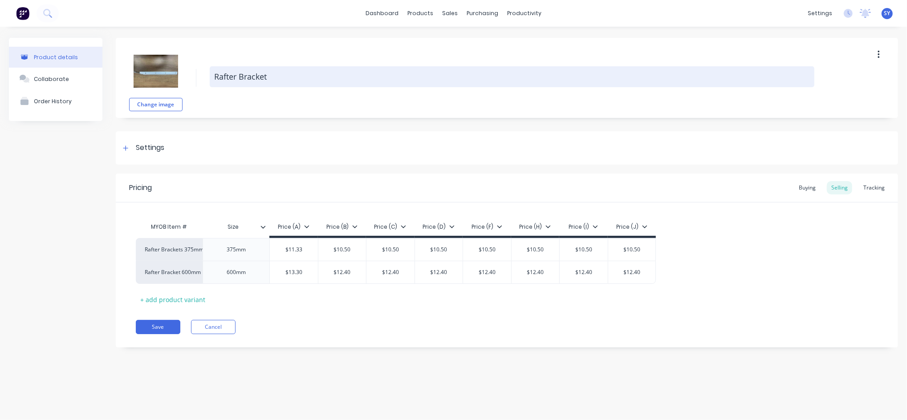
drag, startPoint x: 214, startPoint y: 76, endPoint x: 272, endPoint y: 76, distance: 57.9
click at [272, 76] on textarea "Rafter Bracket" at bounding box center [512, 76] width 605 height 21
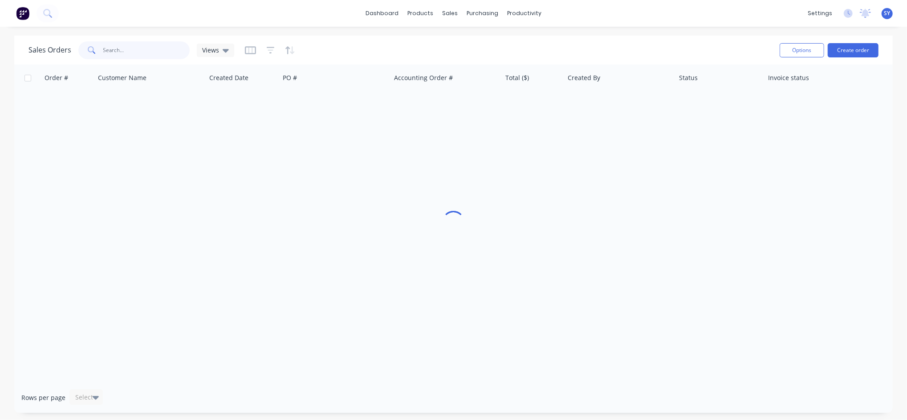
click at [126, 51] on input "text" at bounding box center [146, 50] width 87 height 18
type input "48024"
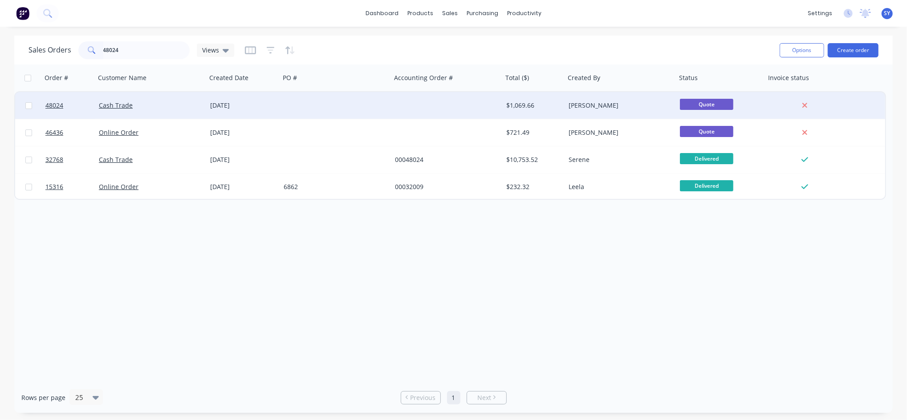
click at [163, 106] on div "Cash Trade" at bounding box center [148, 105] width 99 height 9
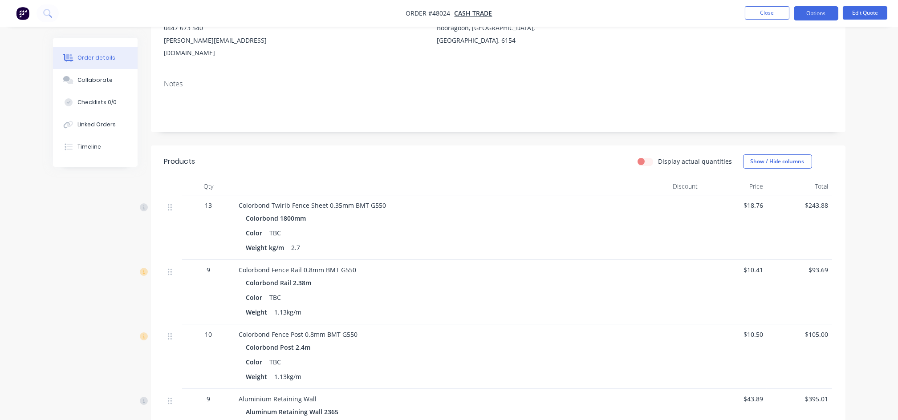
scroll to position [118, 0]
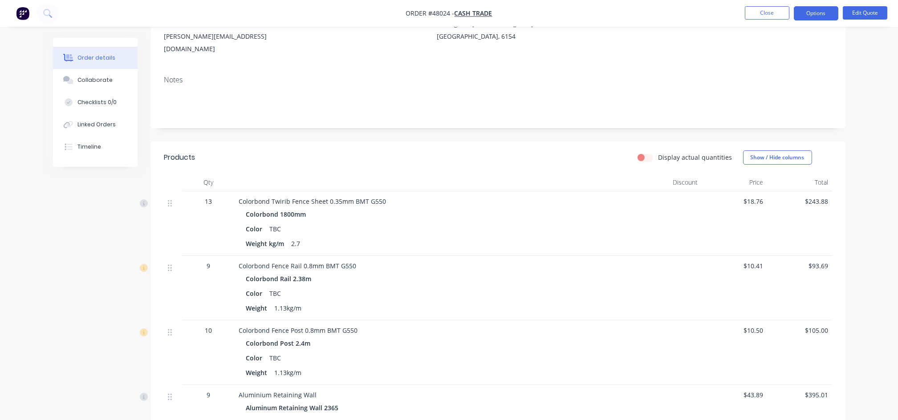
click at [210, 197] on span "13" at bounding box center [208, 201] width 7 height 9
click at [867, 13] on button "Edit Quote" at bounding box center [865, 12] width 45 height 13
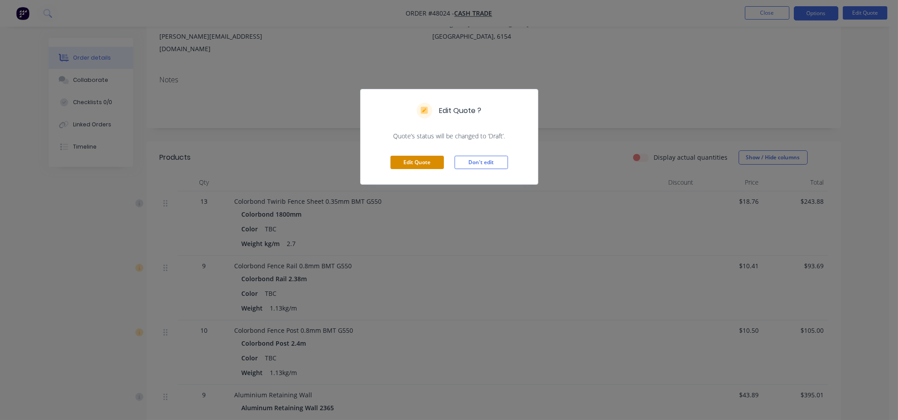
click at [402, 161] on button "Edit Quote" at bounding box center [416, 162] width 53 height 13
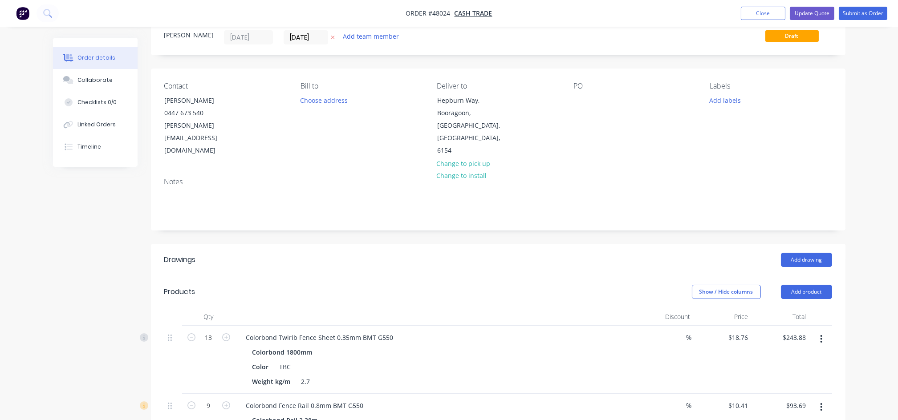
scroll to position [178, 0]
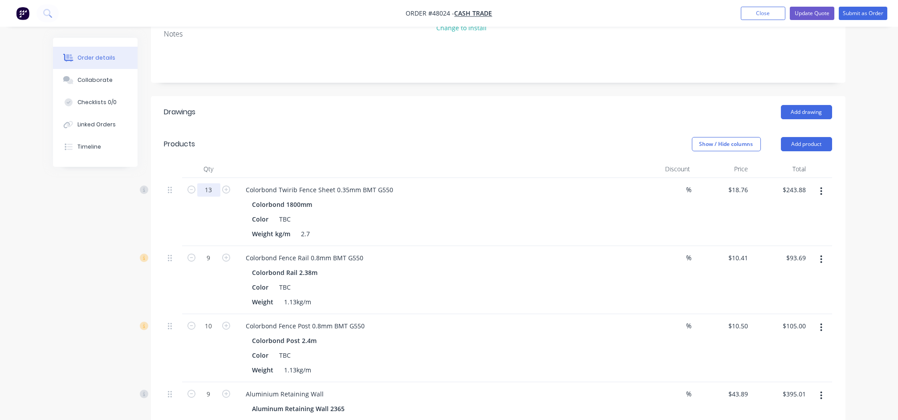
click at [212, 183] on input "13" at bounding box center [208, 189] width 23 height 13
click at [814, 137] on button "Add product" at bounding box center [806, 144] width 51 height 14
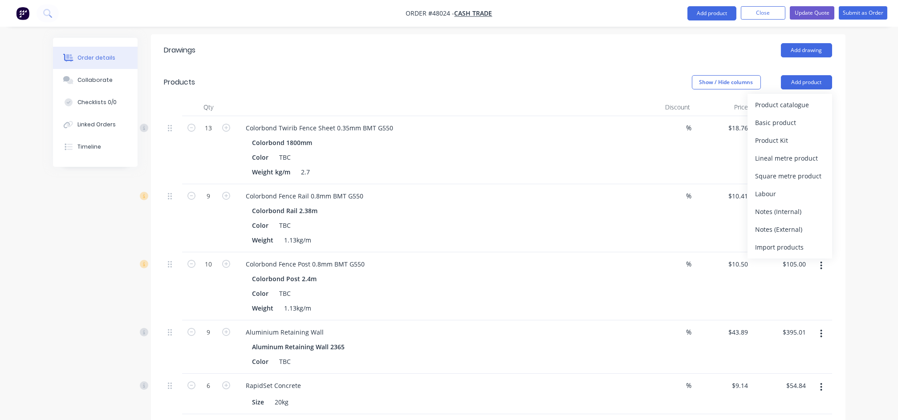
scroll to position [237, 0]
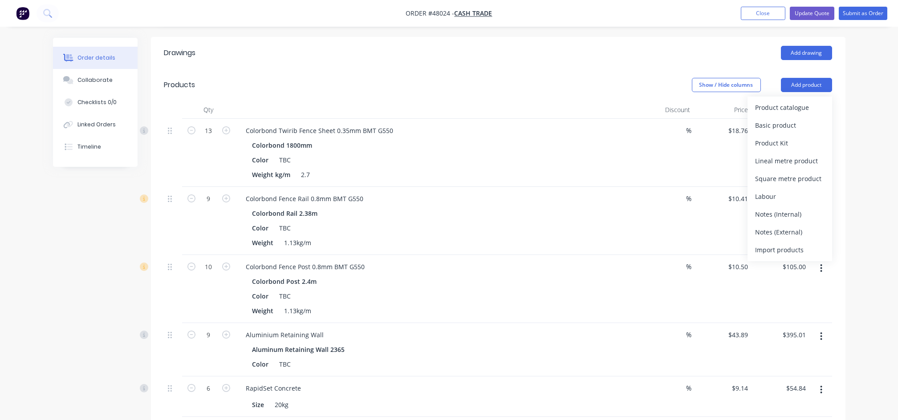
click at [870, 158] on div "Order details Collaborate Checklists 0/0 Linked Orders Timeline Order details C…" at bounding box center [449, 206] width 898 height 886
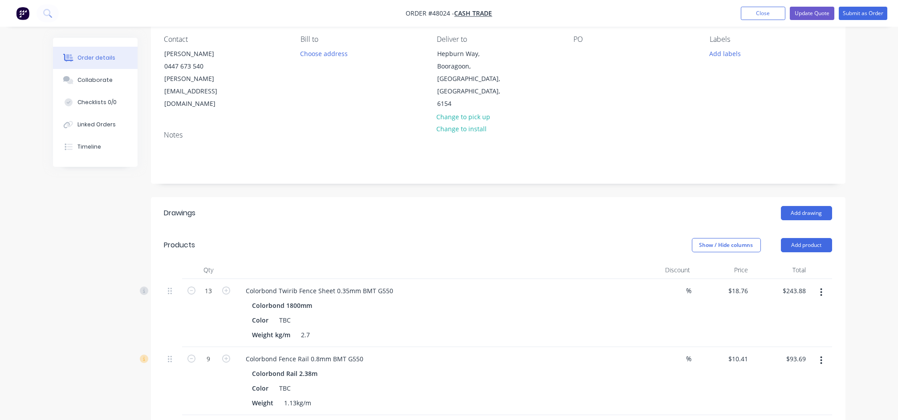
scroll to position [26, 0]
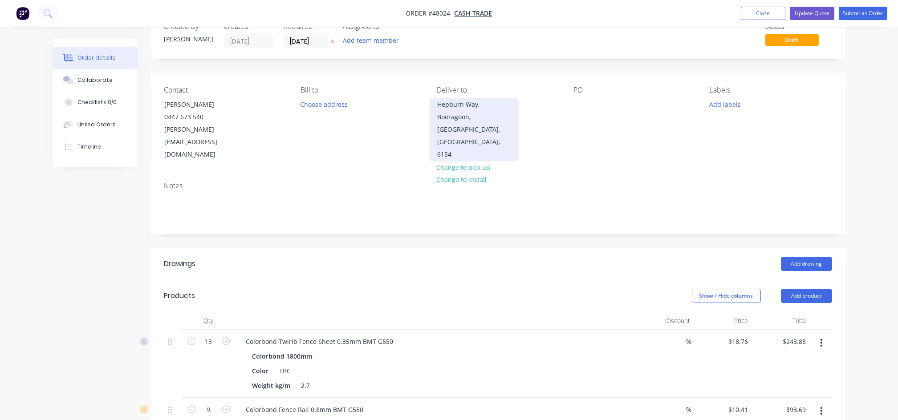
click at [454, 126] on div "Booragoon, Western Australia, Australia, 6154" at bounding box center [474, 136] width 74 height 50
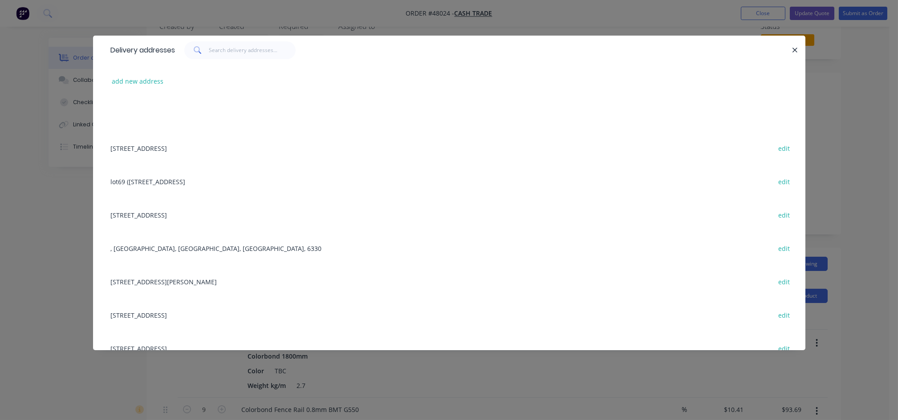
click at [142, 74] on div "add new address" at bounding box center [449, 81] width 686 height 33
click at [139, 80] on button "add new address" at bounding box center [137, 81] width 61 height 12
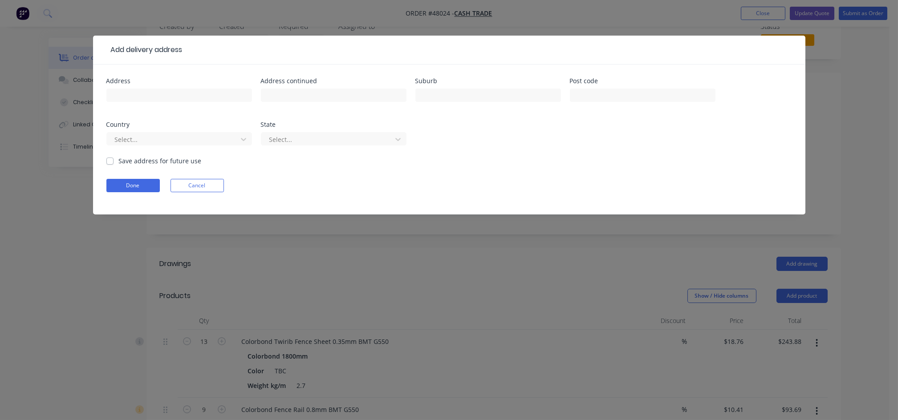
click at [134, 105] on div at bounding box center [179, 99] width 146 height 26
click at [136, 98] on input "text" at bounding box center [179, 95] width 146 height 13
paste input "14 Richenda Ct, Marangaroo WA 6064"
type input "14 Richenda Ct, Marangaroo WA 6064"
click button "Done" at bounding box center [132, 185] width 53 height 13
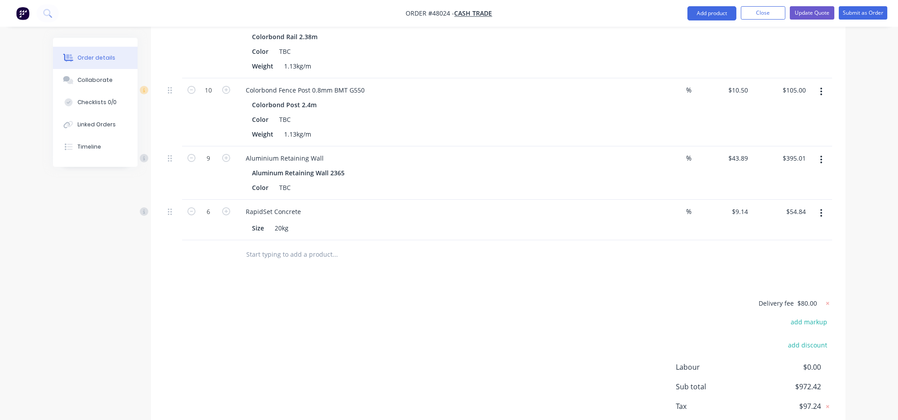
scroll to position [442, 0]
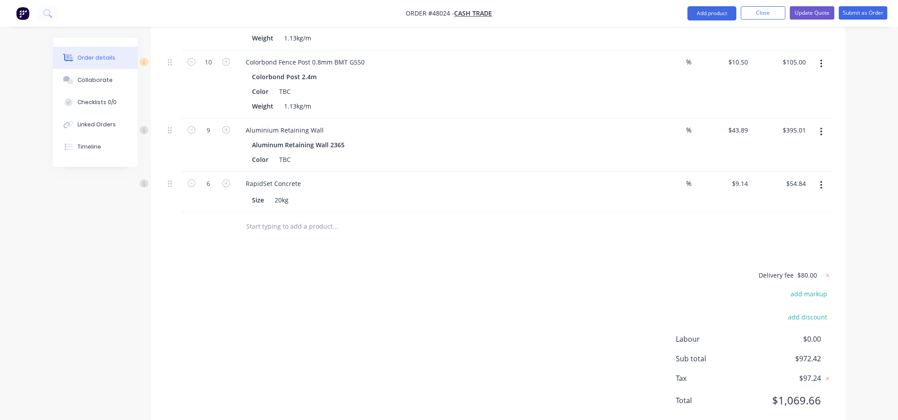
click at [807, 271] on span "$80.00" at bounding box center [808, 275] width 20 height 9
click at [825, 271] on icon at bounding box center [827, 275] width 9 height 9
click at [801, 270] on button "add delivery fee" at bounding box center [803, 276] width 57 height 12
type input "110"
click at [707, 226] on div "Drawings Add drawing Products Show / Hide columns Add product Qty Discount Pric…" at bounding box center [498, 132] width 694 height 601
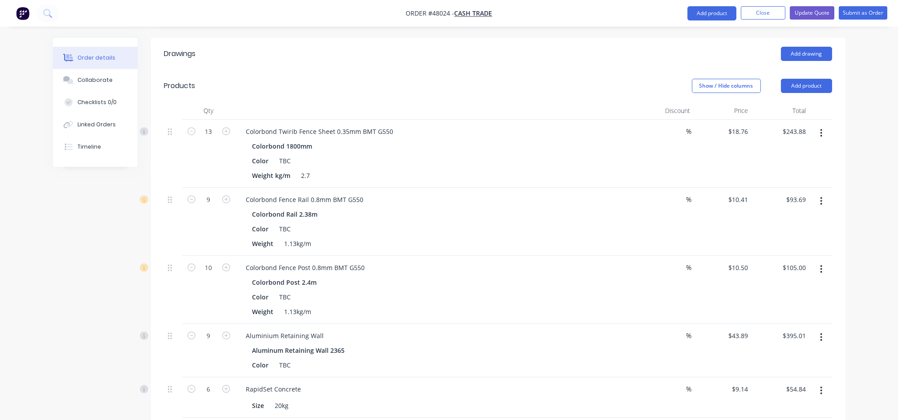
scroll to position [204, 0]
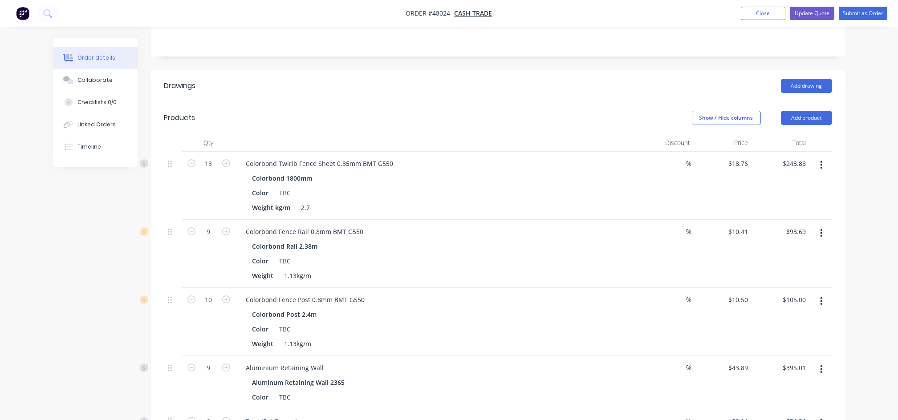
click at [821, 161] on icon "button" at bounding box center [821, 165] width 2 height 8
click at [808, 111] on button "Add product" at bounding box center [806, 118] width 51 height 14
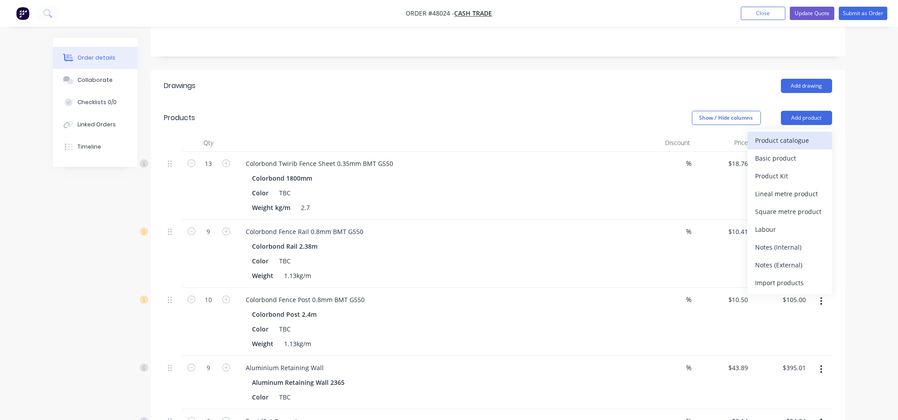
click at [784, 134] on div "Product catalogue" at bounding box center [789, 140] width 69 height 13
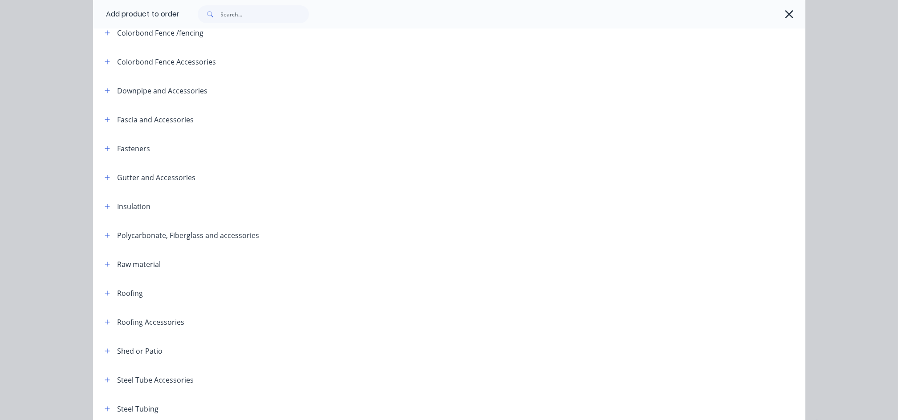
scroll to position [237, 0]
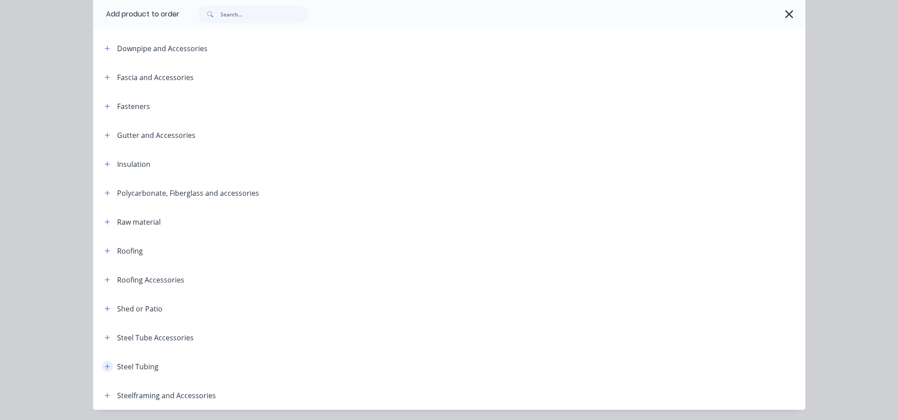
click at [105, 365] on icon "button" at bounding box center [107, 367] width 5 height 6
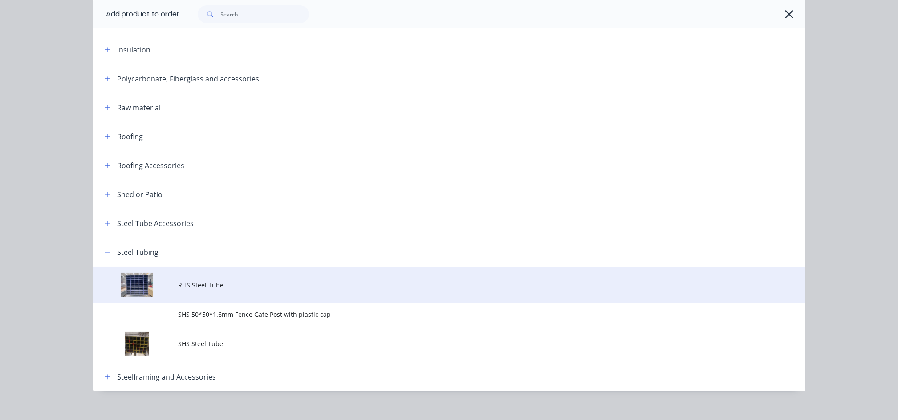
scroll to position [362, 0]
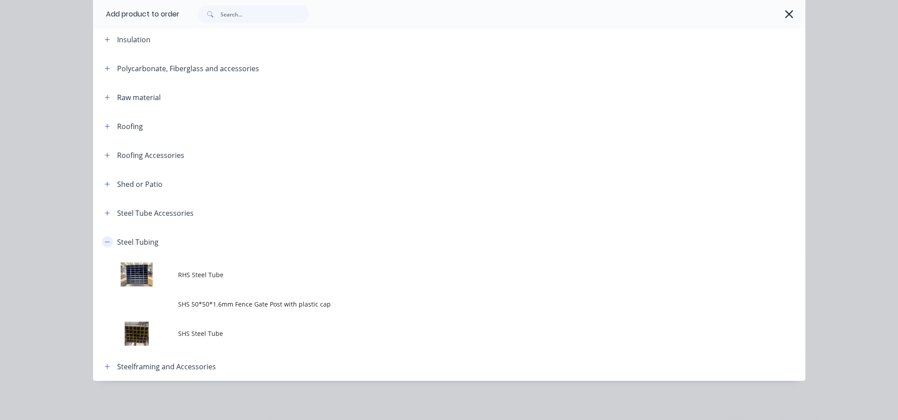
click at [105, 242] on icon "button" at bounding box center [107, 242] width 5 height 6
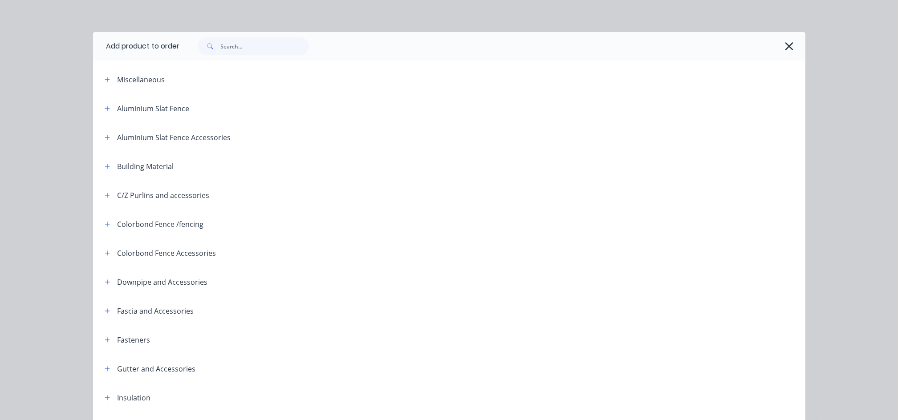
scroll to position [0, 0]
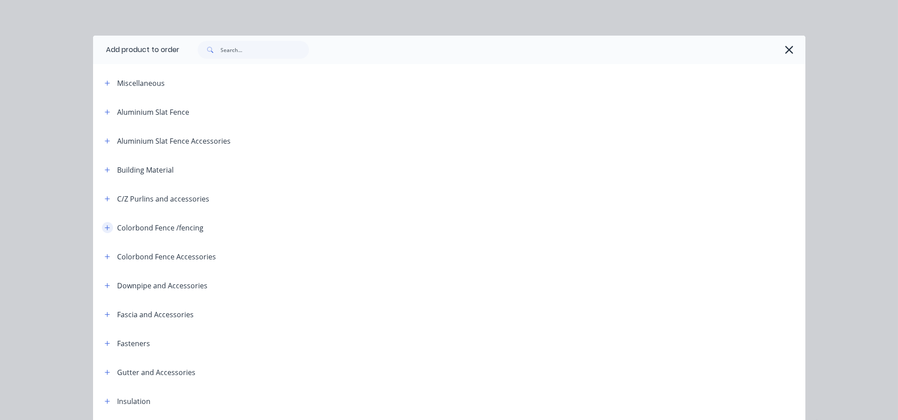
click at [105, 227] on icon "button" at bounding box center [107, 227] width 5 height 5
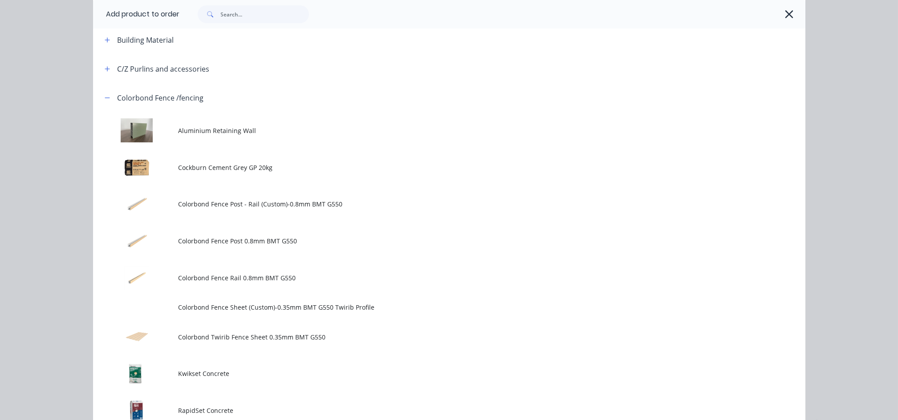
scroll to position [178, 0]
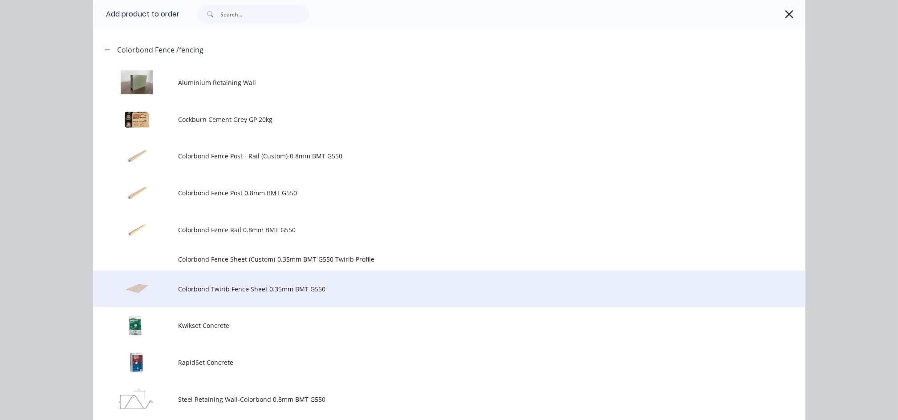
click at [257, 287] on span "Colorbond Twirib Fence Sheet 0.35mm BMT G550" at bounding box center [429, 288] width 501 height 9
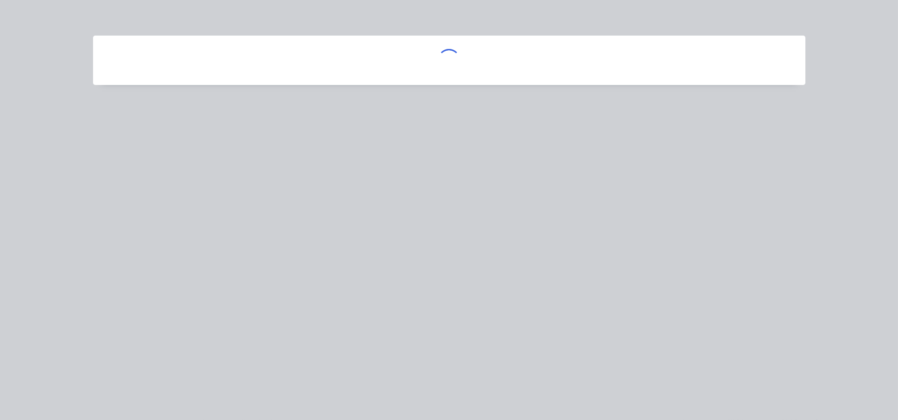
scroll to position [0, 0]
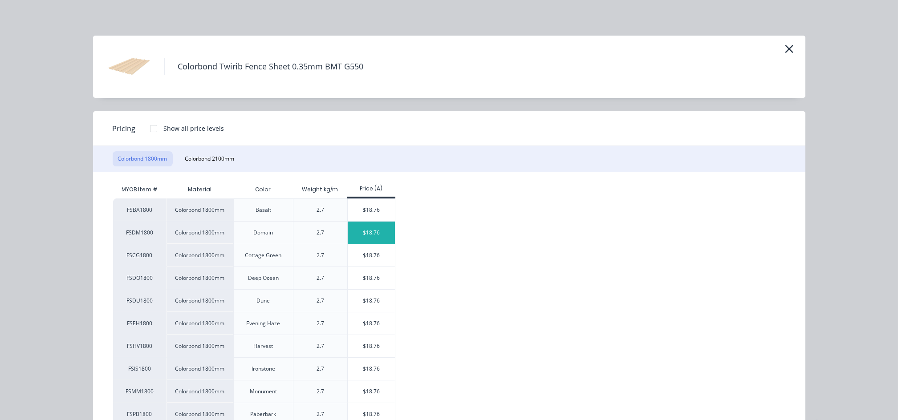
click at [378, 230] on div "$18.76" at bounding box center [372, 233] width 48 height 22
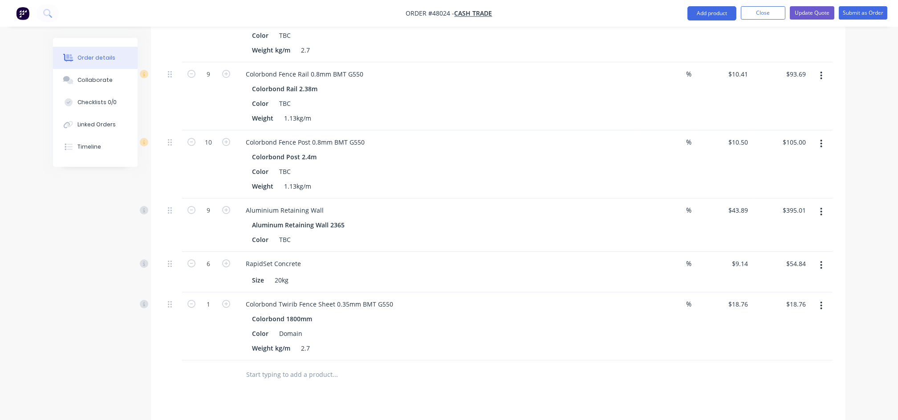
scroll to position [382, 0]
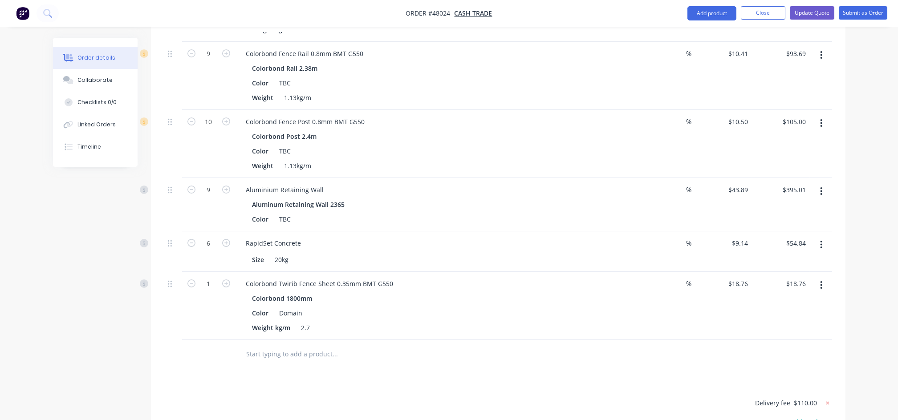
click at [819, 277] on button "button" at bounding box center [821, 285] width 21 height 16
click at [769, 356] on div "Delete" at bounding box center [789, 362] width 69 height 13
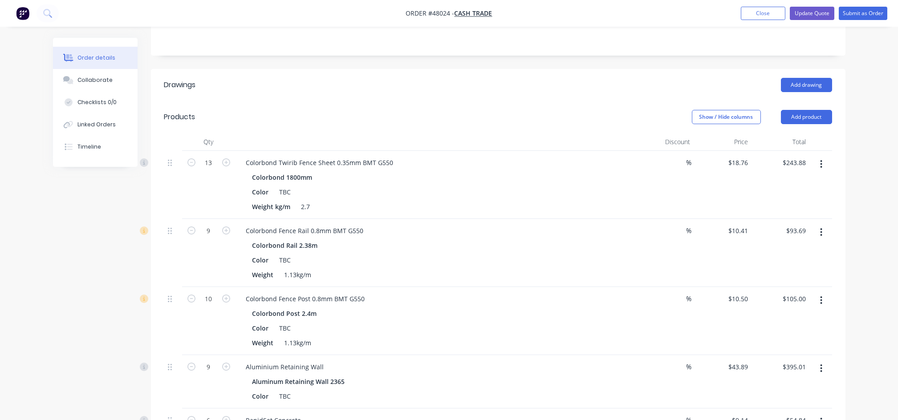
scroll to position [204, 0]
click at [822, 111] on button "Add product" at bounding box center [806, 118] width 51 height 14
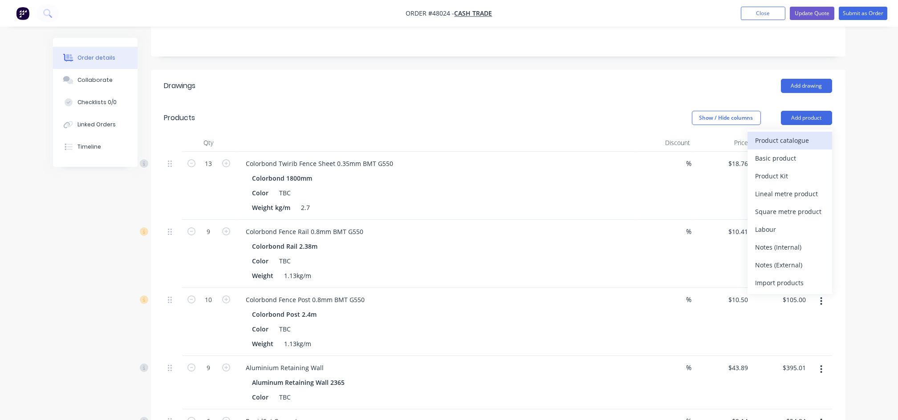
click at [799, 134] on div "Product catalogue" at bounding box center [789, 140] width 69 height 13
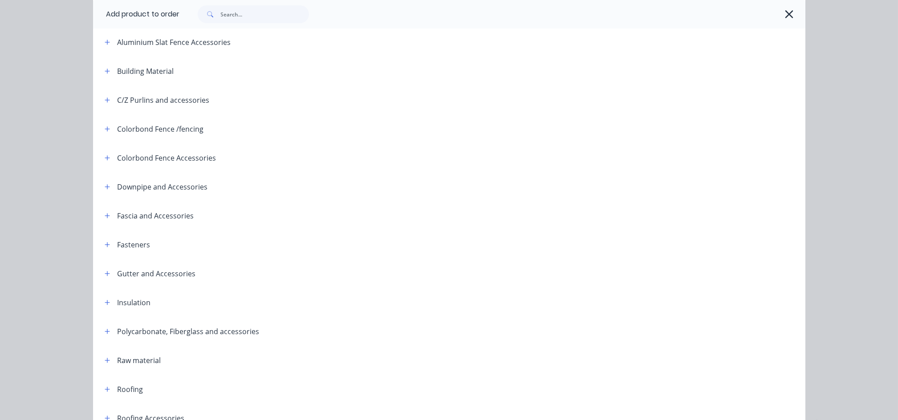
scroll to position [118, 0]
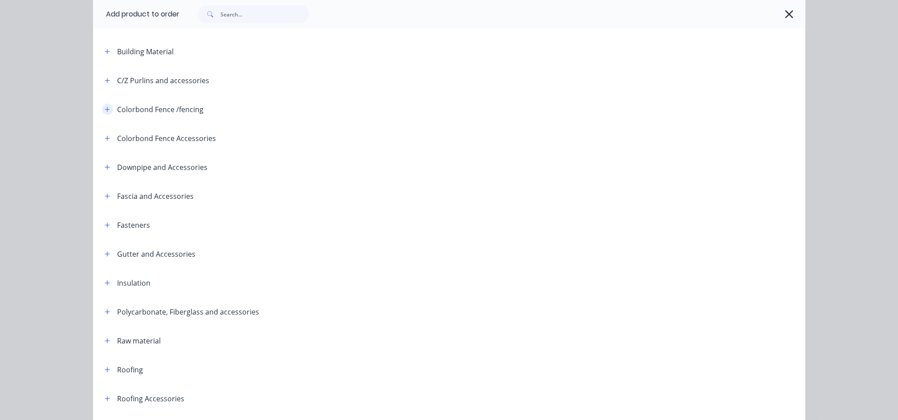
click at [105, 111] on icon "button" at bounding box center [107, 109] width 5 height 6
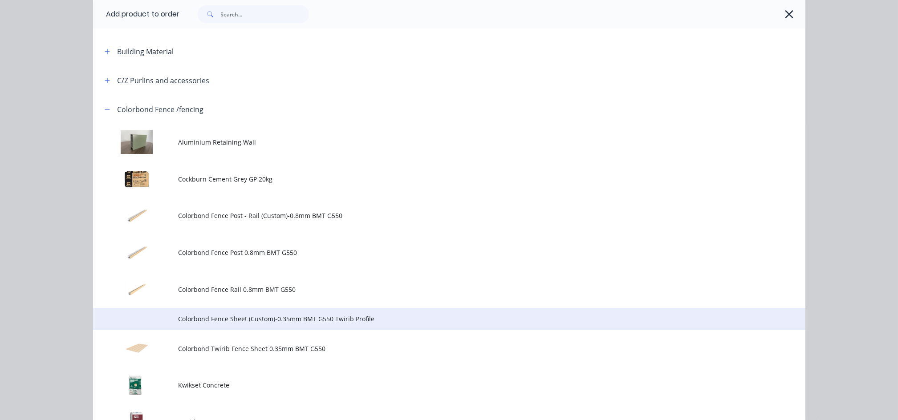
click at [273, 323] on span "Colorbond Fence Sheet (Custom)-0.35mm BMT G550 Twirib Profile" at bounding box center [429, 318] width 501 height 9
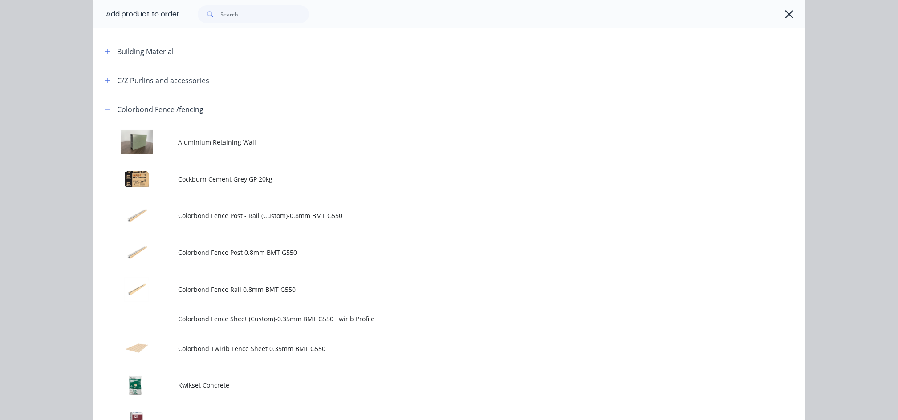
scroll to position [0, 0]
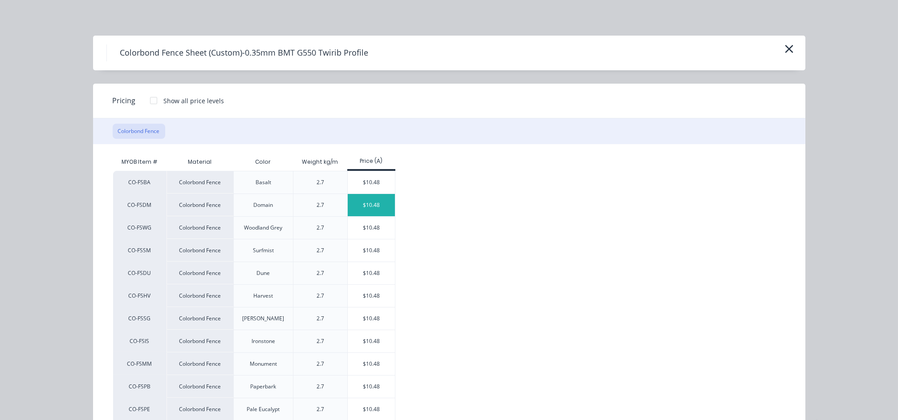
click at [369, 207] on div "$10.48" at bounding box center [372, 205] width 48 height 22
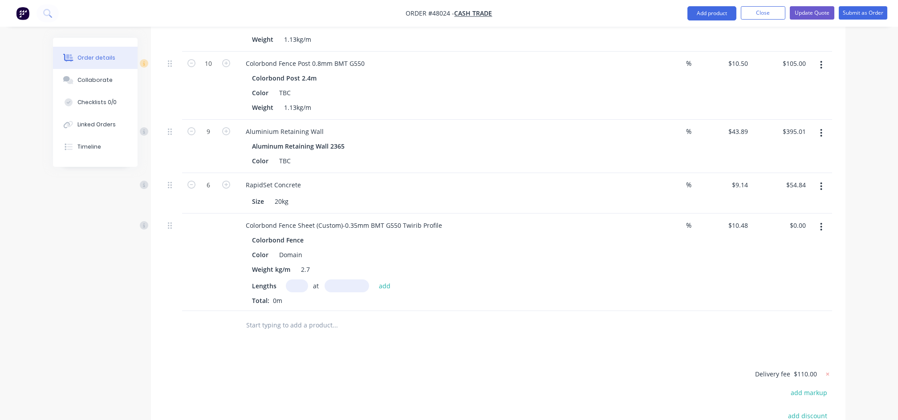
scroll to position [442, 0]
click at [294, 278] on input "text" at bounding box center [297, 284] width 22 height 13
type input "6"
click at [348, 278] on input "text" at bounding box center [347, 284] width 45 height 13
type input "1550mm"
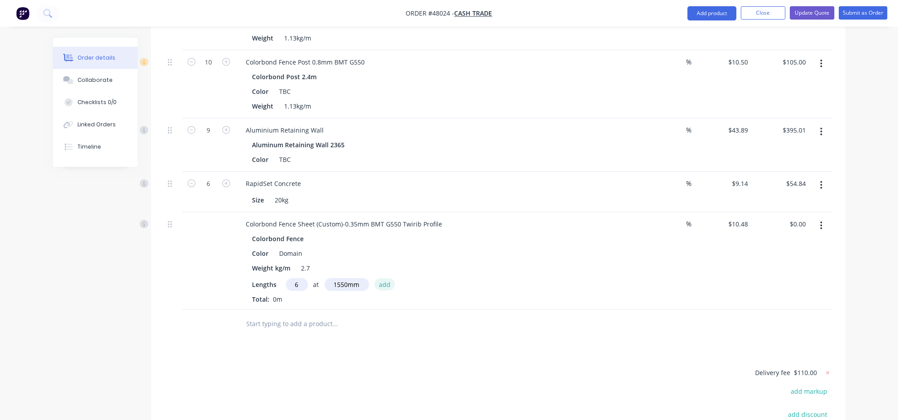
click at [381, 278] on button "add" at bounding box center [384, 284] width 21 height 12
type input "$97.46"
click at [298, 278] on input "text" at bounding box center [297, 284] width 22 height 13
type input "6"
click at [339, 278] on input "text" at bounding box center [347, 284] width 45 height 13
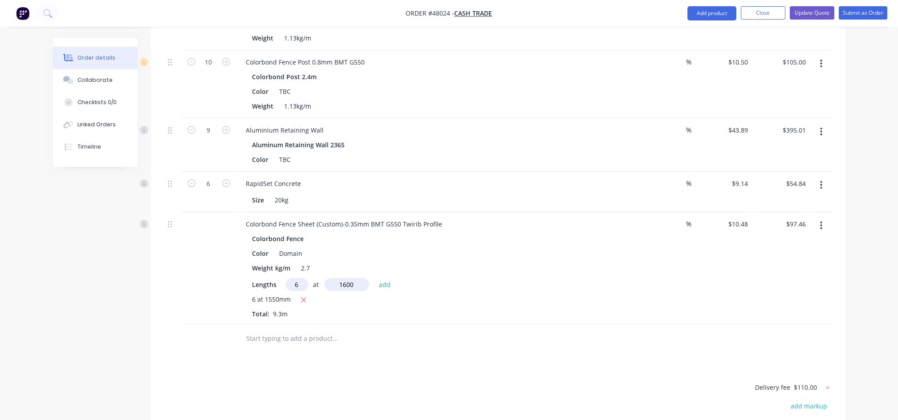
type input "1600"
click at [374, 278] on button "add" at bounding box center [384, 284] width 21 height 12
type input "$198.07"
click at [293, 278] on input "text" at bounding box center [297, 284] width 22 height 13
type input "1"
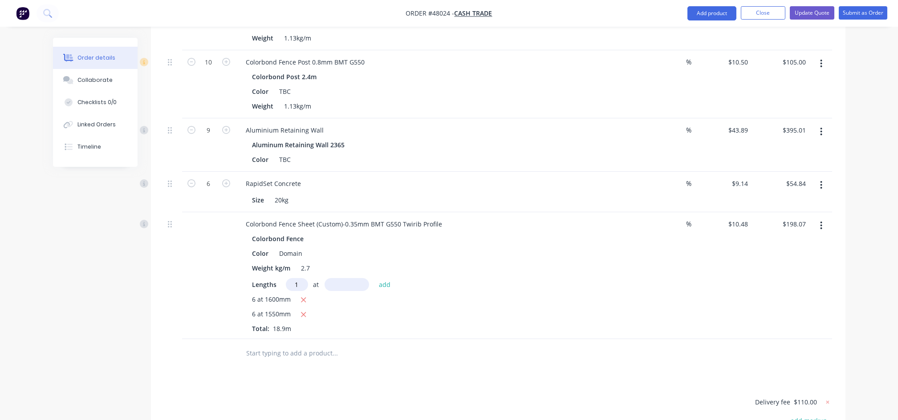
click at [336, 278] on input "text" at bounding box center [347, 284] width 45 height 13
type input "1800"
click at [374, 278] on button "add" at bounding box center [384, 284] width 21 height 12
type input "$216.94"
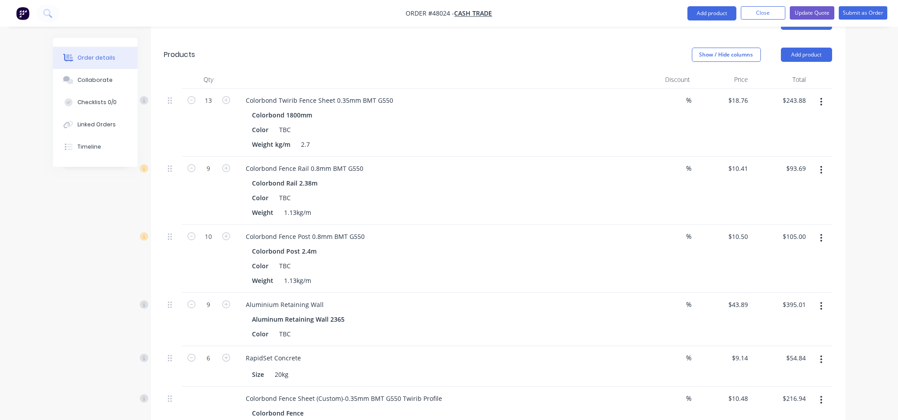
scroll to position [264, 0]
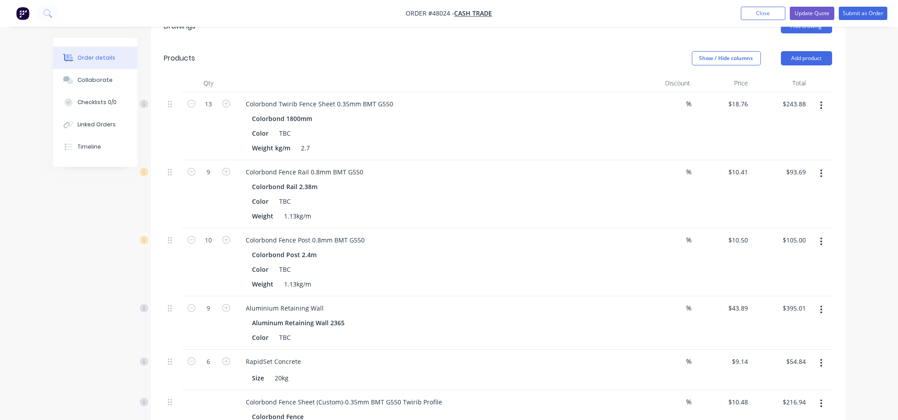
click at [821, 102] on icon "button" at bounding box center [821, 106] width 2 height 8
click at [767, 176] on div "Delete" at bounding box center [789, 182] width 69 height 13
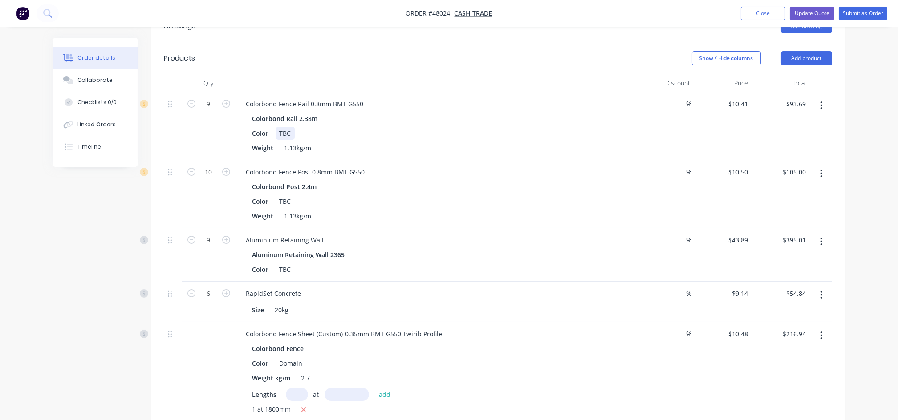
click at [289, 127] on div "TBC" at bounding box center [285, 133] width 19 height 13
click at [293, 195] on div "TBC" at bounding box center [285, 201] width 19 height 13
drag, startPoint x: 290, startPoint y: 176, endPoint x: 277, endPoint y: 179, distance: 13.7
click at [277, 195] on div "TBC" at bounding box center [285, 201] width 19 height 13
click at [353, 304] on div "Size 20kg" at bounding box center [434, 310] width 370 height 13
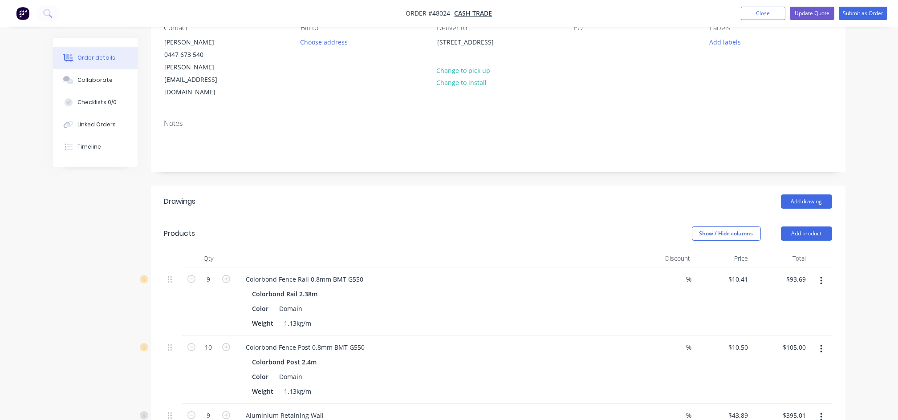
scroll to position [86, 0]
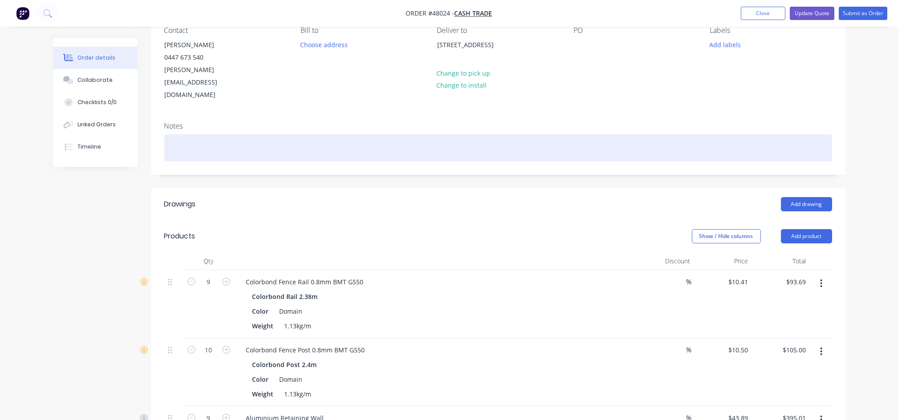
click at [181, 134] on div at bounding box center [498, 147] width 668 height 27
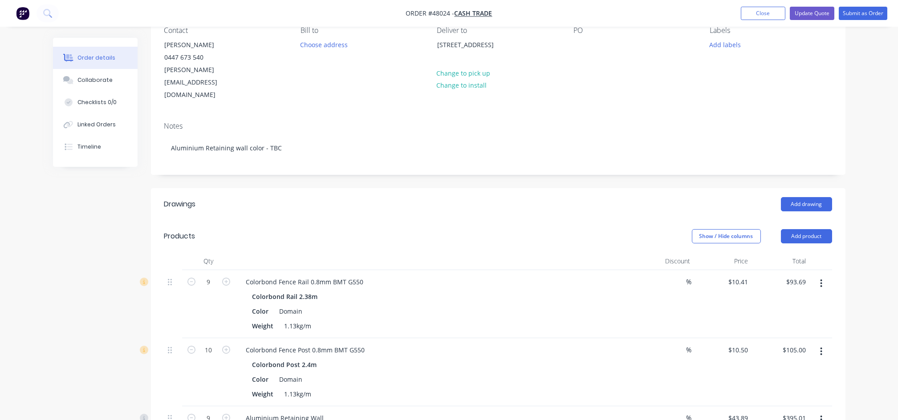
click at [358, 223] on header "Products Show / Hide columns Add product" at bounding box center [498, 236] width 694 height 32
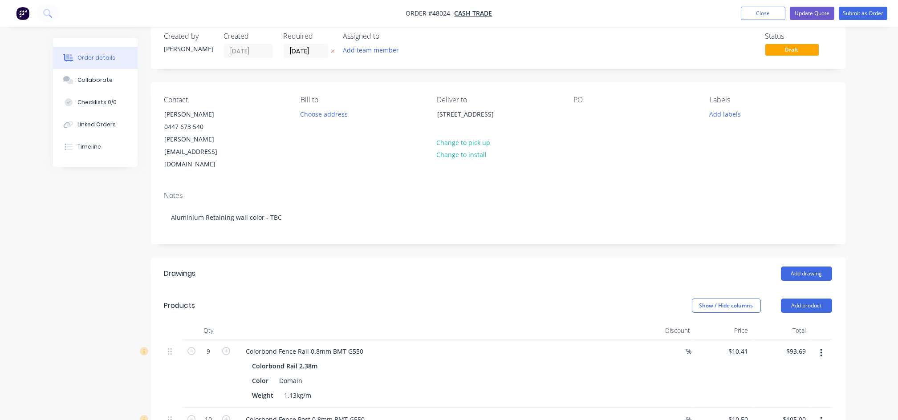
scroll to position [0, 0]
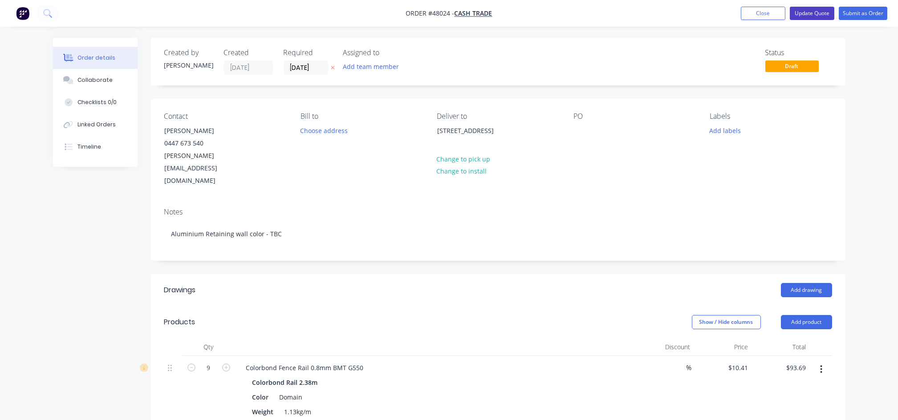
click at [816, 14] on button "Update Quote" at bounding box center [812, 13] width 45 height 13
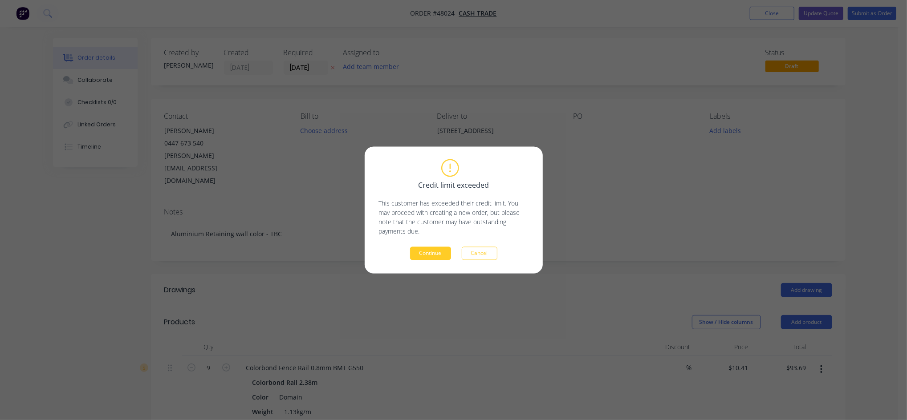
click at [426, 253] on button "Continue" at bounding box center [430, 253] width 41 height 13
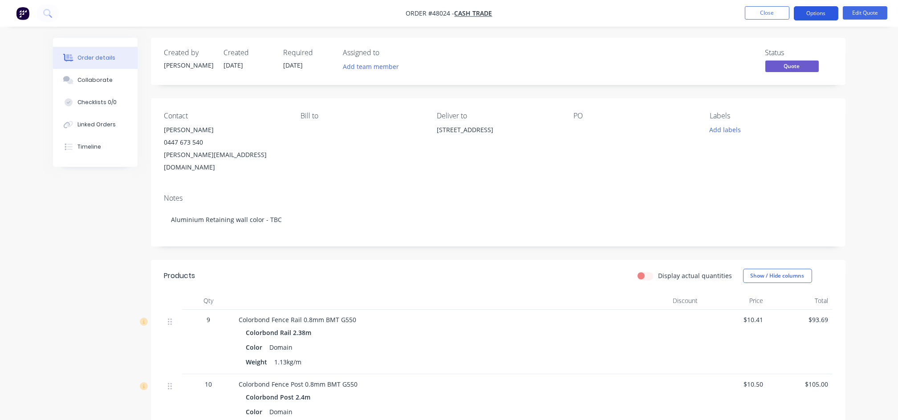
click at [817, 13] on button "Options" at bounding box center [816, 13] width 45 height 14
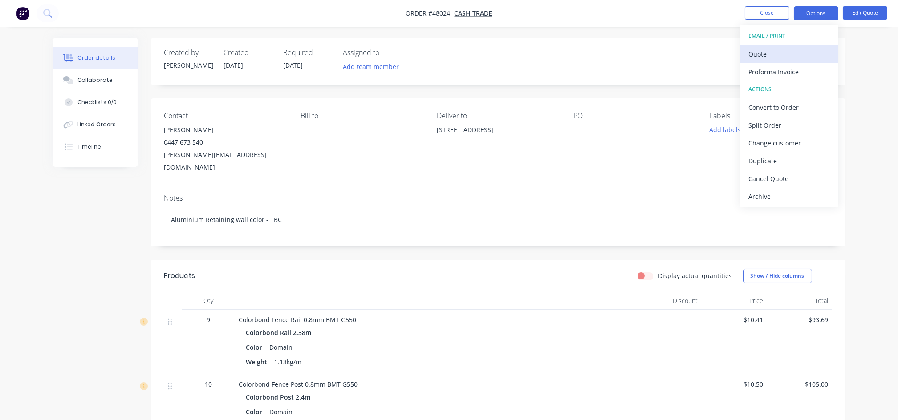
click at [759, 58] on div "Quote" at bounding box center [789, 54] width 82 height 13
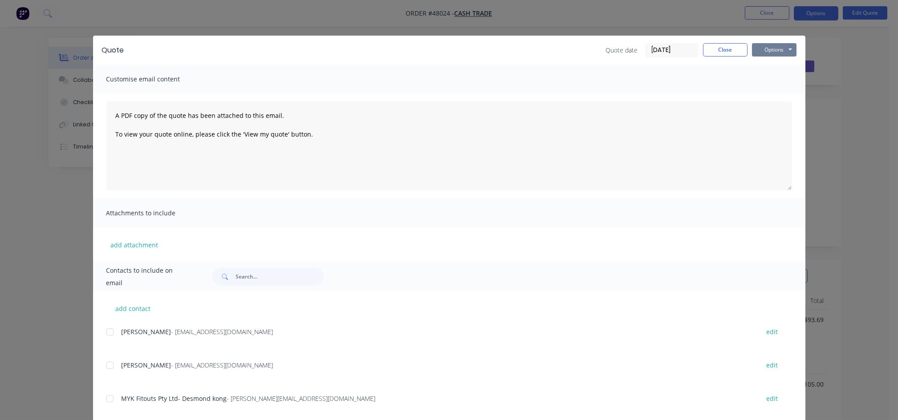
click at [774, 46] on button "Options" at bounding box center [774, 49] width 45 height 13
click at [768, 75] on button "Print" at bounding box center [780, 80] width 57 height 15
click at [730, 53] on button "Close" at bounding box center [725, 49] width 45 height 13
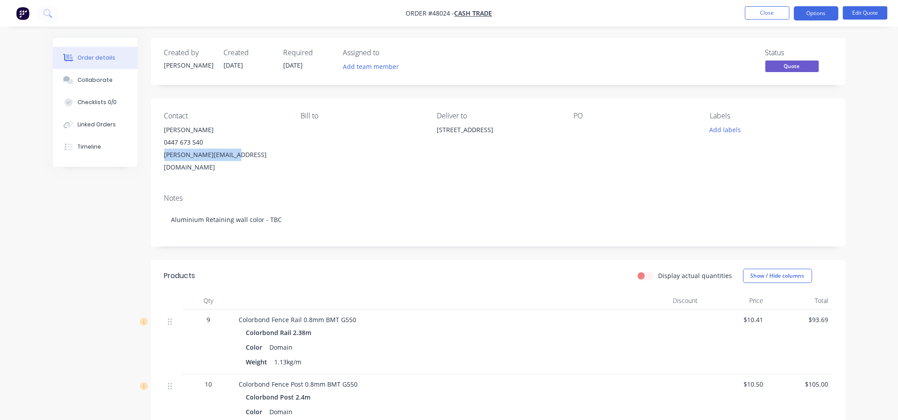
drag, startPoint x: 233, startPoint y: 155, endPoint x: 164, endPoint y: 155, distance: 69.0
click at [164, 155] on div "james@jameswilson.biz" at bounding box center [225, 161] width 122 height 25
copy div "james@jameswilson.biz"
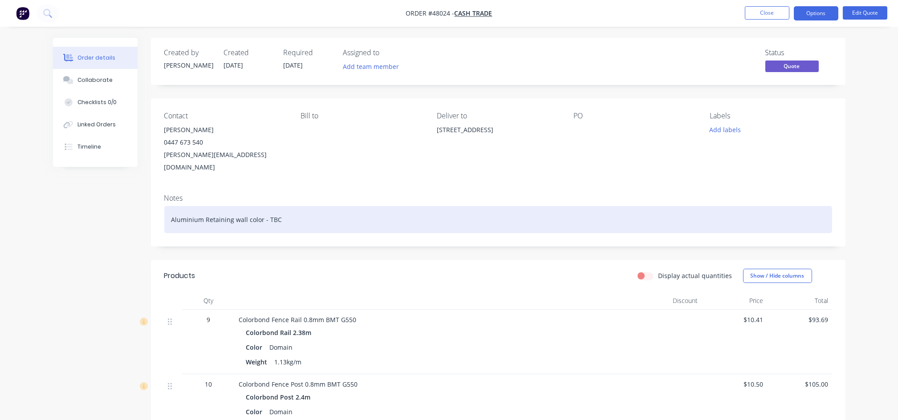
click at [538, 219] on div "Aluminium Retaining wall color - TBC" at bounding box center [498, 219] width 668 height 27
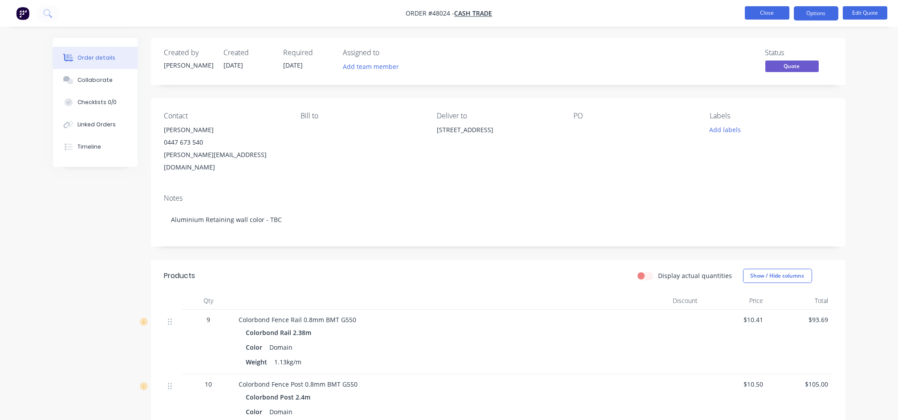
click at [777, 12] on button "Close" at bounding box center [767, 12] width 45 height 13
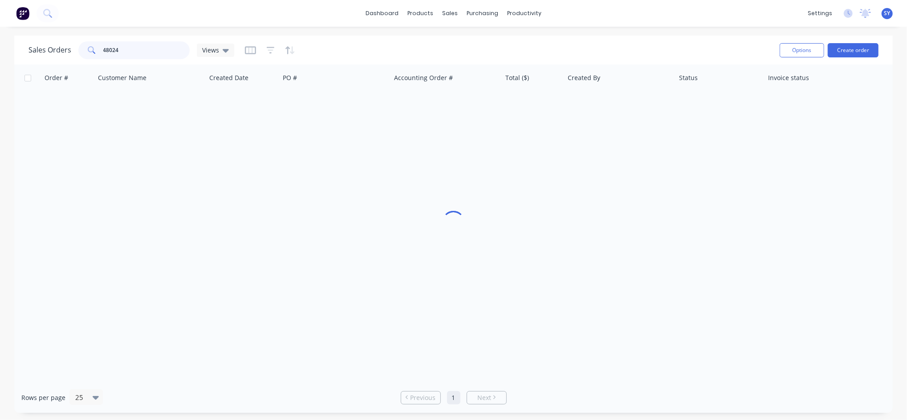
drag, startPoint x: 147, startPoint y: 52, endPoint x: 54, endPoint y: 50, distance: 93.1
click at [54, 50] on div "Sales Orders 48024 Views" at bounding box center [131, 50] width 206 height 18
type input "47831"
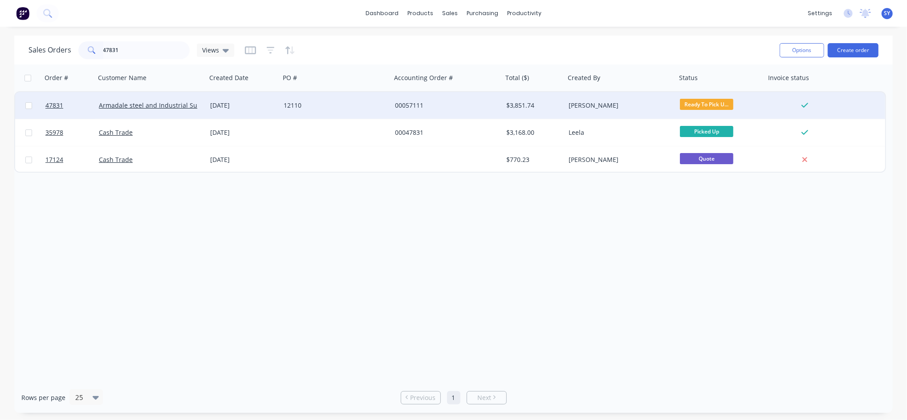
click at [296, 104] on div "12110" at bounding box center [333, 105] width 99 height 9
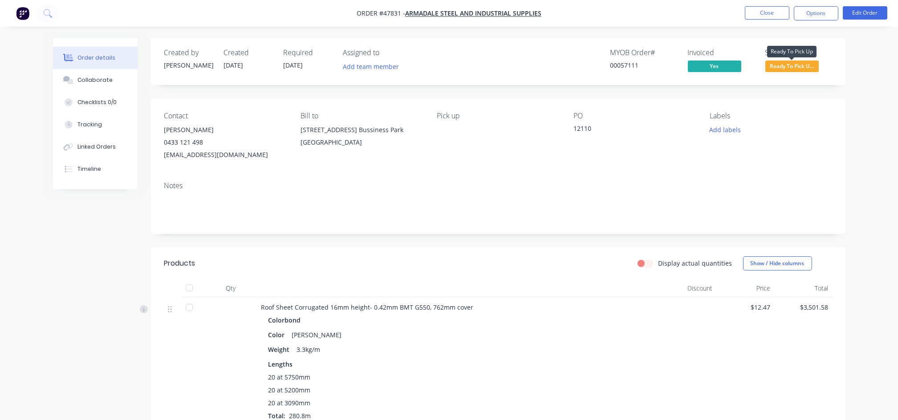
click at [804, 67] on span "Ready To Pick U..." at bounding box center [791, 66] width 53 height 11
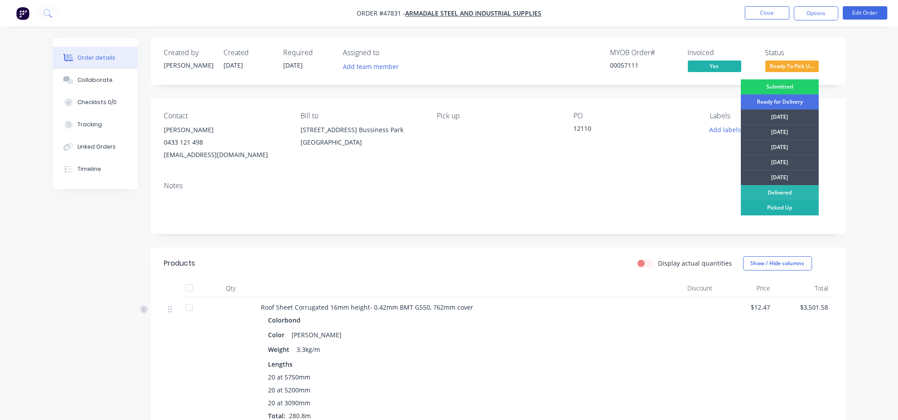
click at [771, 211] on div "Picked Up" at bounding box center [780, 207] width 78 height 15
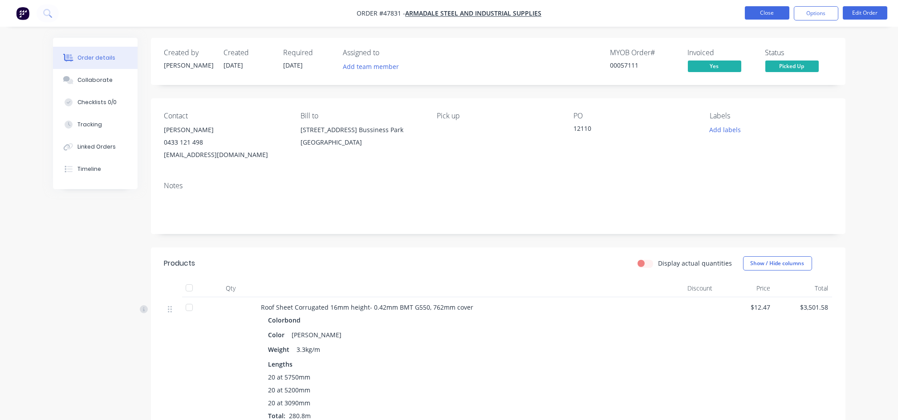
click at [758, 13] on button "Close" at bounding box center [767, 12] width 45 height 13
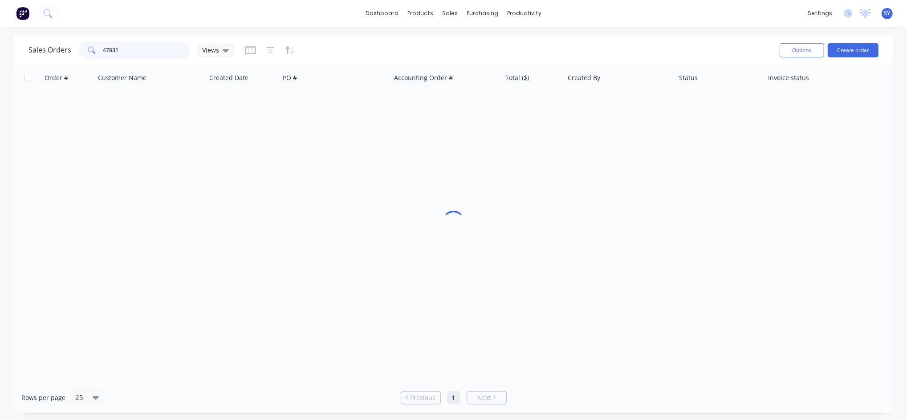
drag, startPoint x: 153, startPoint y: 49, endPoint x: 87, endPoint y: 49, distance: 66.3
click at [87, 49] on div "47831" at bounding box center [133, 50] width 111 height 18
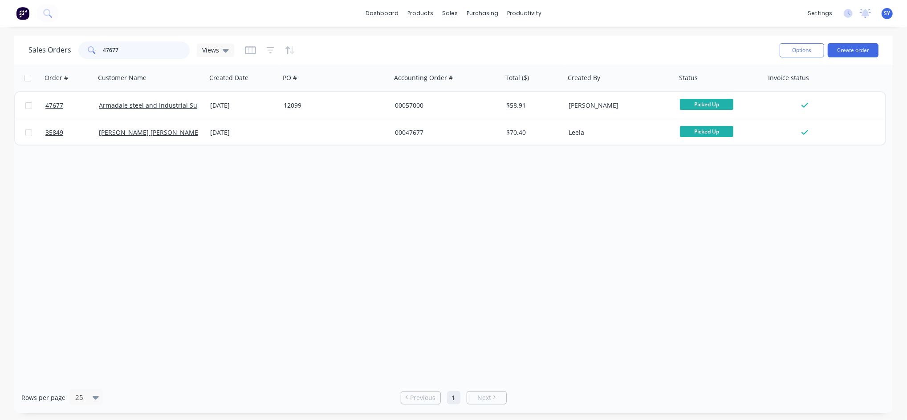
click at [150, 50] on input "47677" at bounding box center [146, 50] width 87 height 18
click at [124, 53] on input "47499" at bounding box center [146, 50] width 87 height 18
click at [127, 52] on input "47487" at bounding box center [146, 50] width 87 height 18
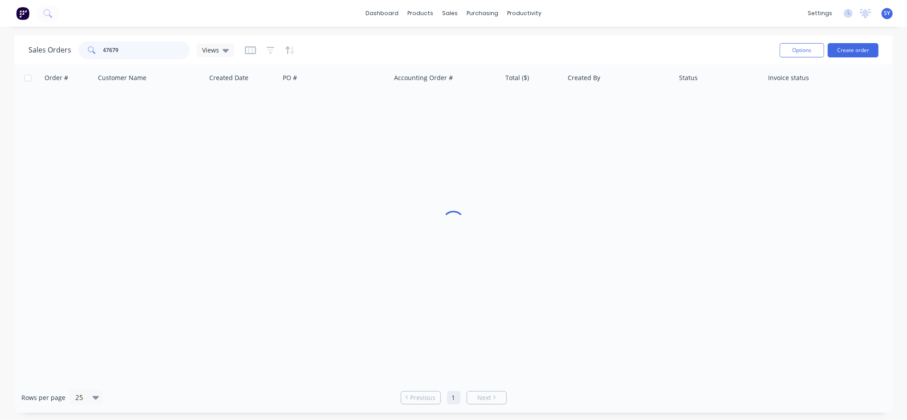
type input "47679"
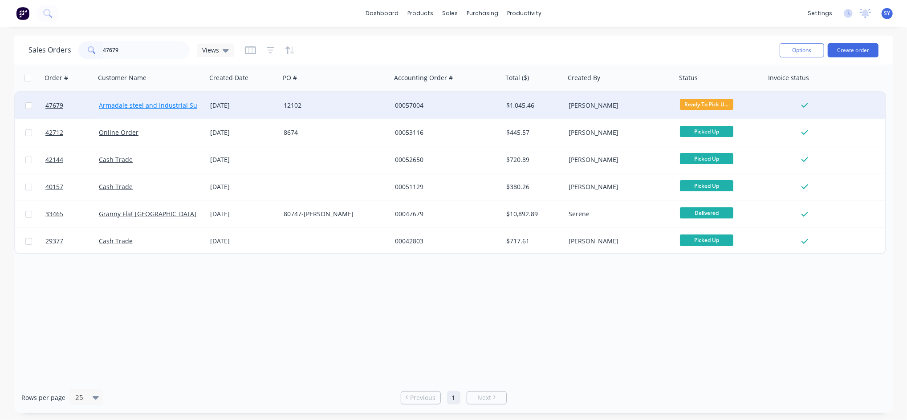
click at [133, 101] on link "Armadale steel and Industrial Supplies" at bounding box center [157, 105] width 117 height 8
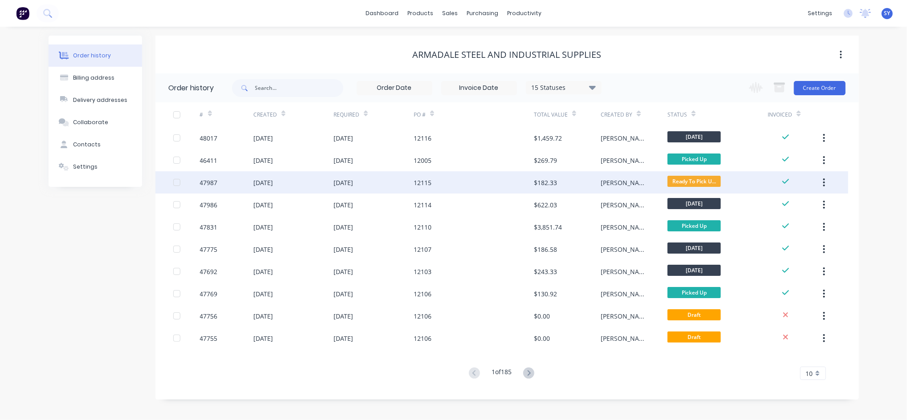
click at [385, 182] on div "[DATE]" at bounding box center [373, 182] width 80 height 22
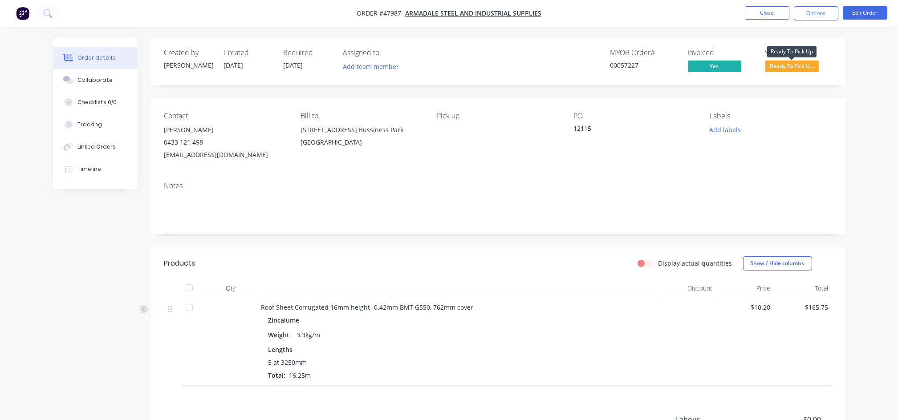
click at [785, 62] on span "Ready To Pick U..." at bounding box center [791, 66] width 53 height 11
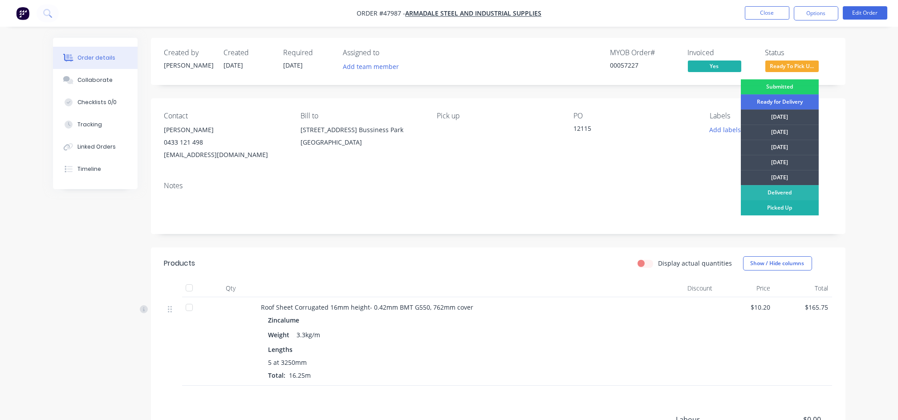
click at [772, 208] on div "Picked Up" at bounding box center [780, 207] width 78 height 15
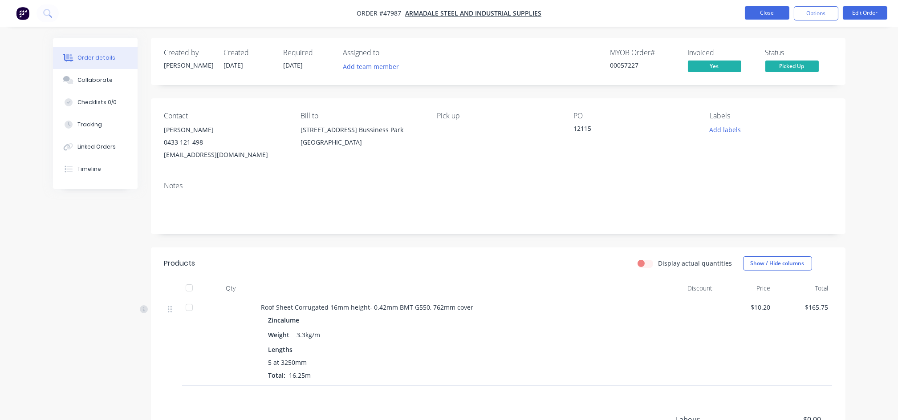
click at [767, 15] on button "Close" at bounding box center [767, 12] width 45 height 13
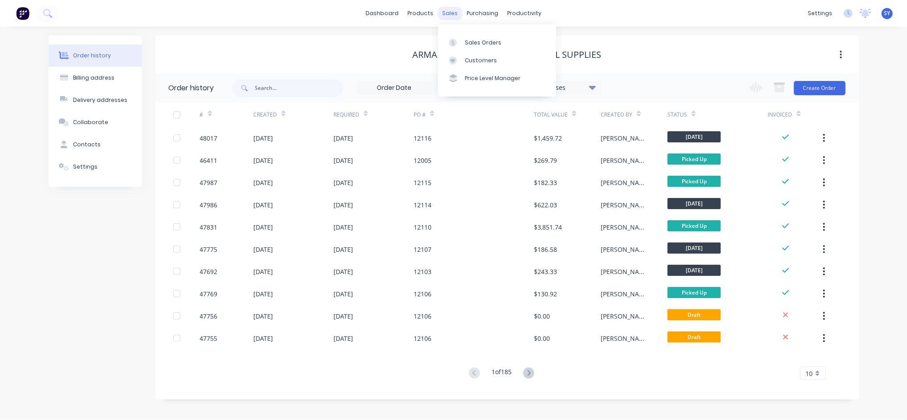
click at [457, 14] on div "sales" at bounding box center [450, 13] width 24 height 13
click at [478, 48] on link "Sales Orders" at bounding box center [497, 42] width 118 height 18
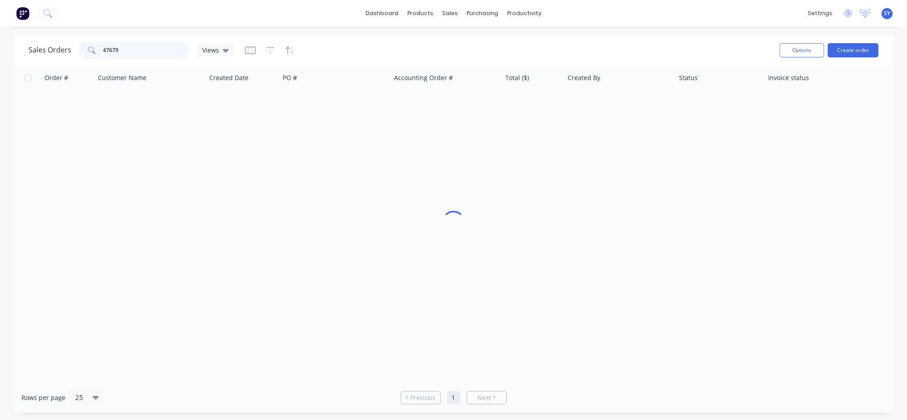
click at [144, 46] on input "47679" at bounding box center [146, 50] width 87 height 18
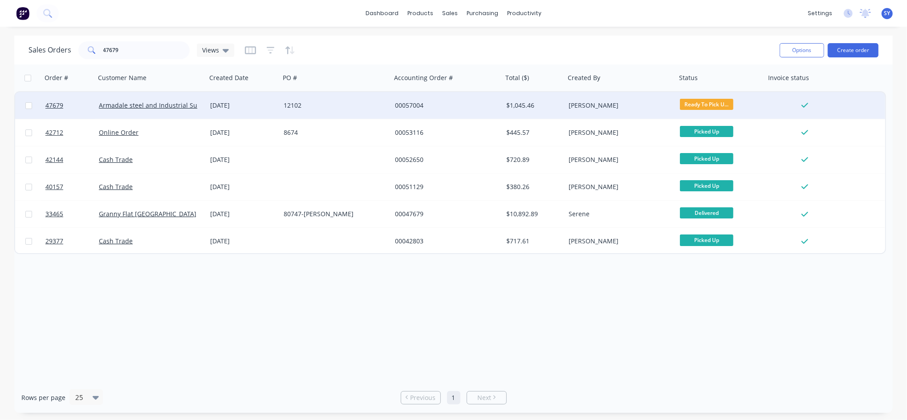
click at [338, 97] on div "12102" at bounding box center [335, 105] width 111 height 27
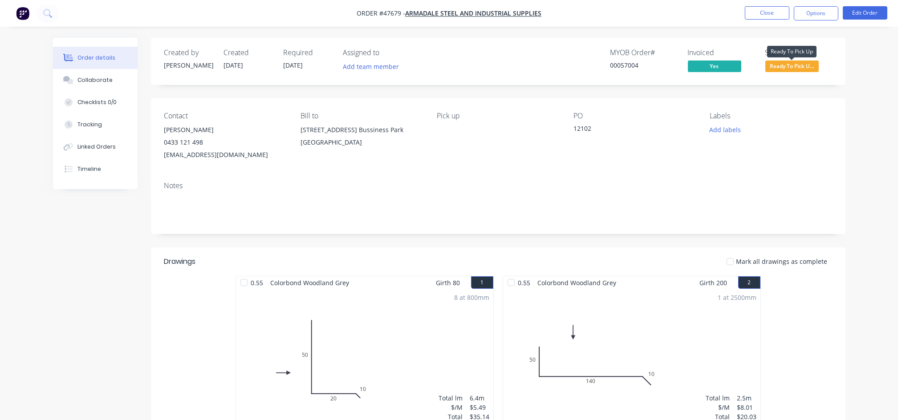
click at [781, 67] on span "Ready To Pick U..." at bounding box center [791, 66] width 53 height 11
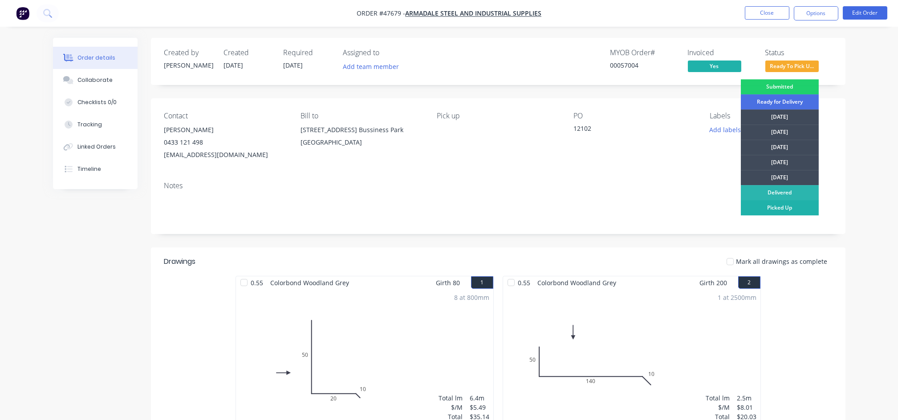
click at [774, 209] on div "Picked Up" at bounding box center [780, 207] width 78 height 15
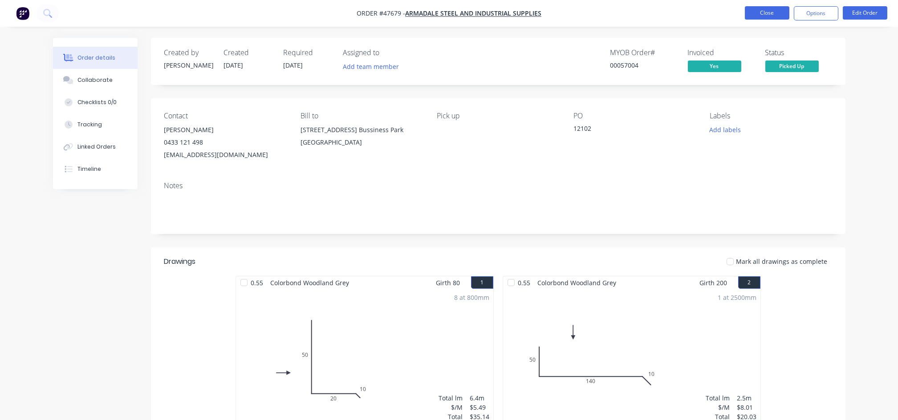
click at [764, 11] on button "Close" at bounding box center [767, 12] width 45 height 13
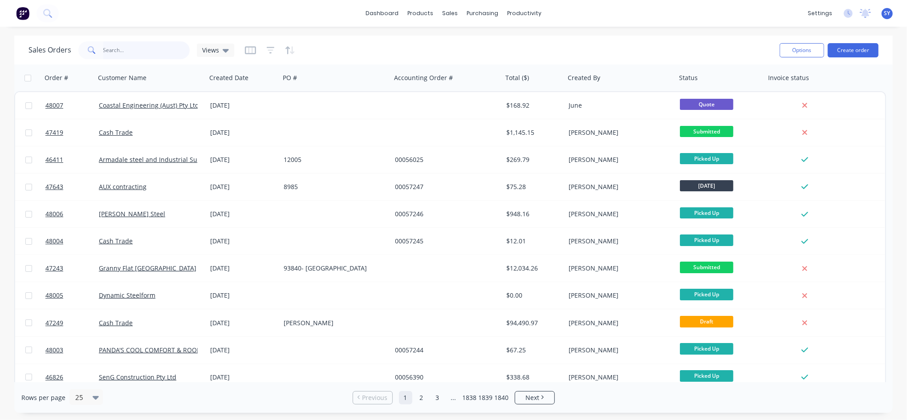
click at [173, 52] on input "text" at bounding box center [146, 50] width 87 height 18
type input "b"
click at [177, 53] on input "text" at bounding box center [146, 50] width 87 height 18
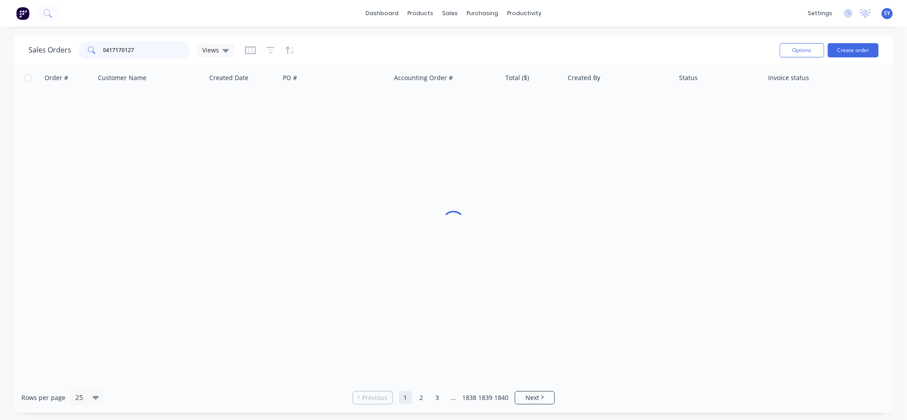
click at [105, 50] on input "0417170127" at bounding box center [146, 50] width 87 height 18
type input "417170127"
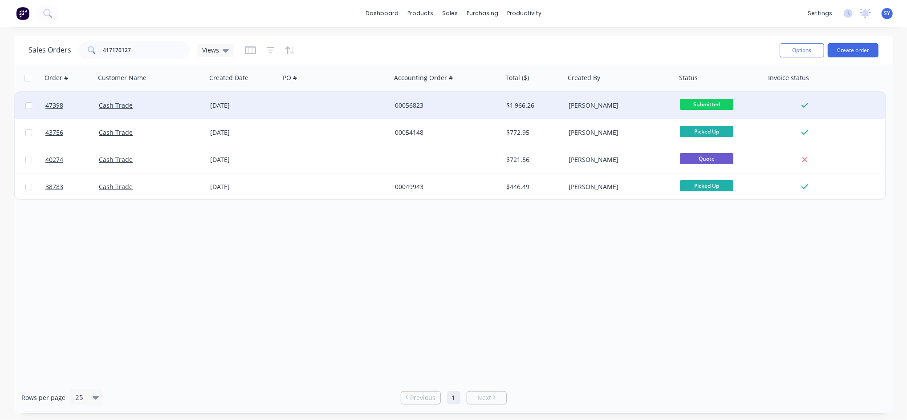
click at [179, 100] on div "Cash Trade" at bounding box center [150, 105] width 111 height 27
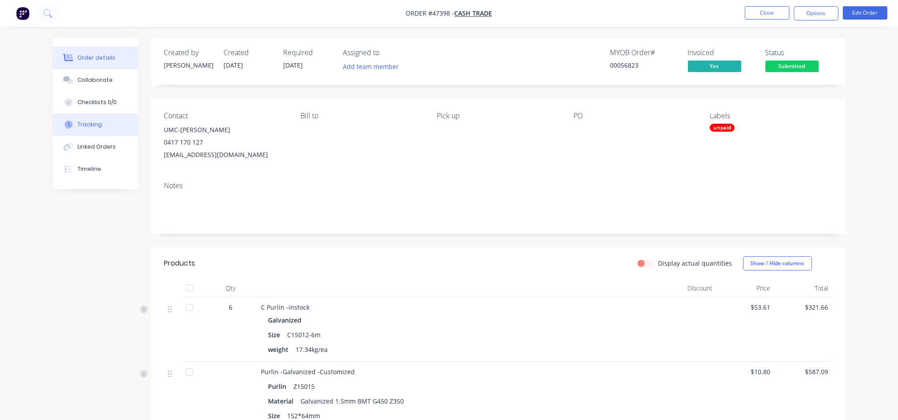
click at [94, 128] on div "Tracking" at bounding box center [89, 125] width 24 height 8
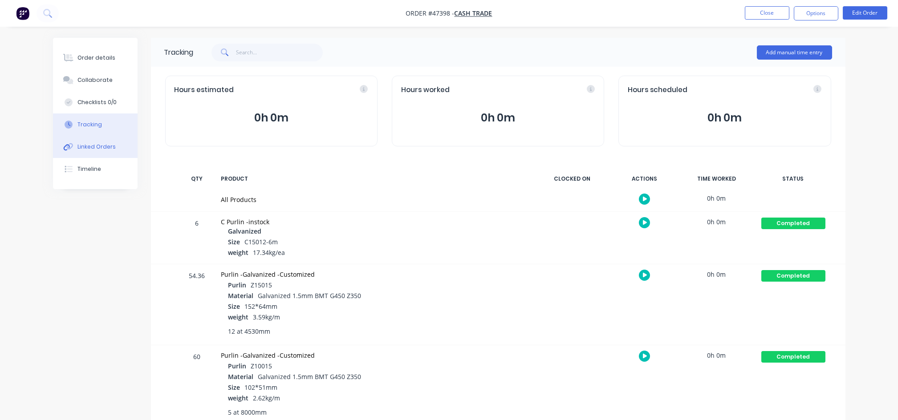
click at [97, 150] on div "Linked Orders" at bounding box center [96, 147] width 38 height 8
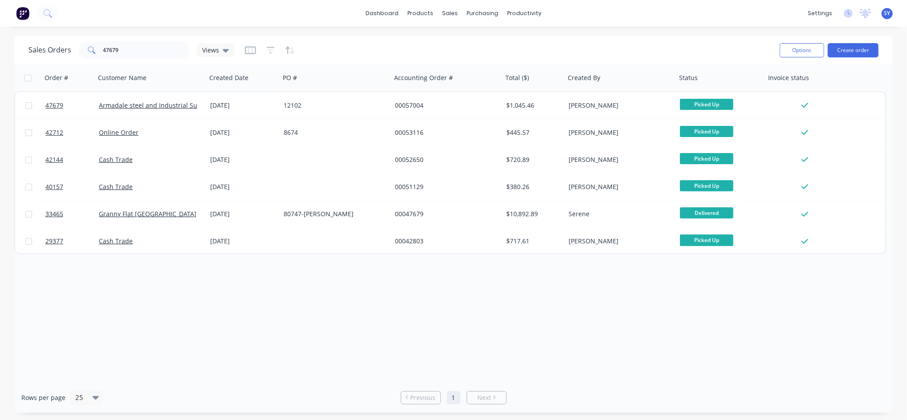
click at [392, 348] on div "Order # Customer Name Created Date PO # Accounting Order # Total ($) Created By…" at bounding box center [453, 224] width 878 height 318
